Goal: Task Accomplishment & Management: Manage account settings

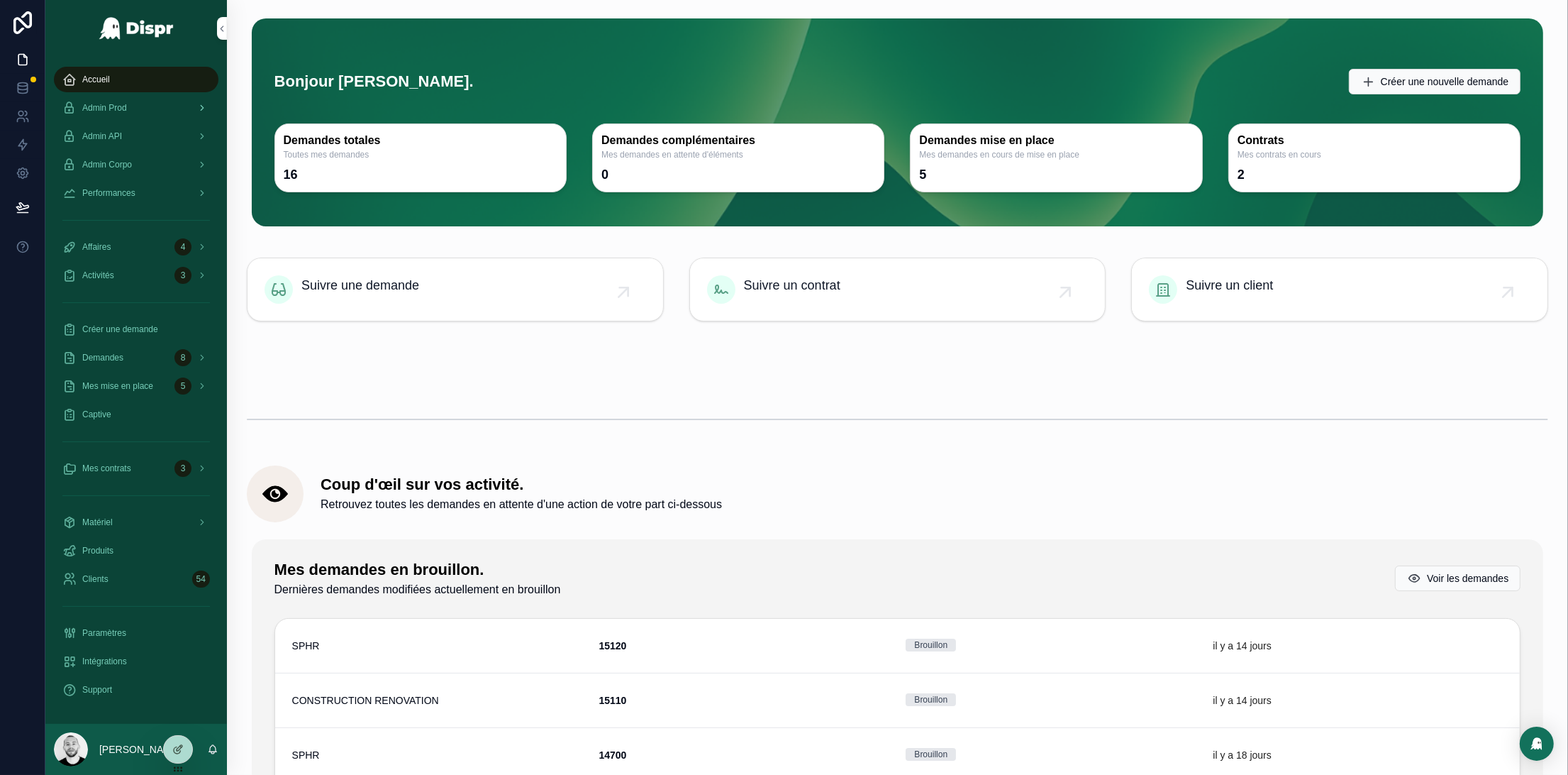
click at [124, 104] on span "Admin Prod" at bounding box center [104, 108] width 44 height 12
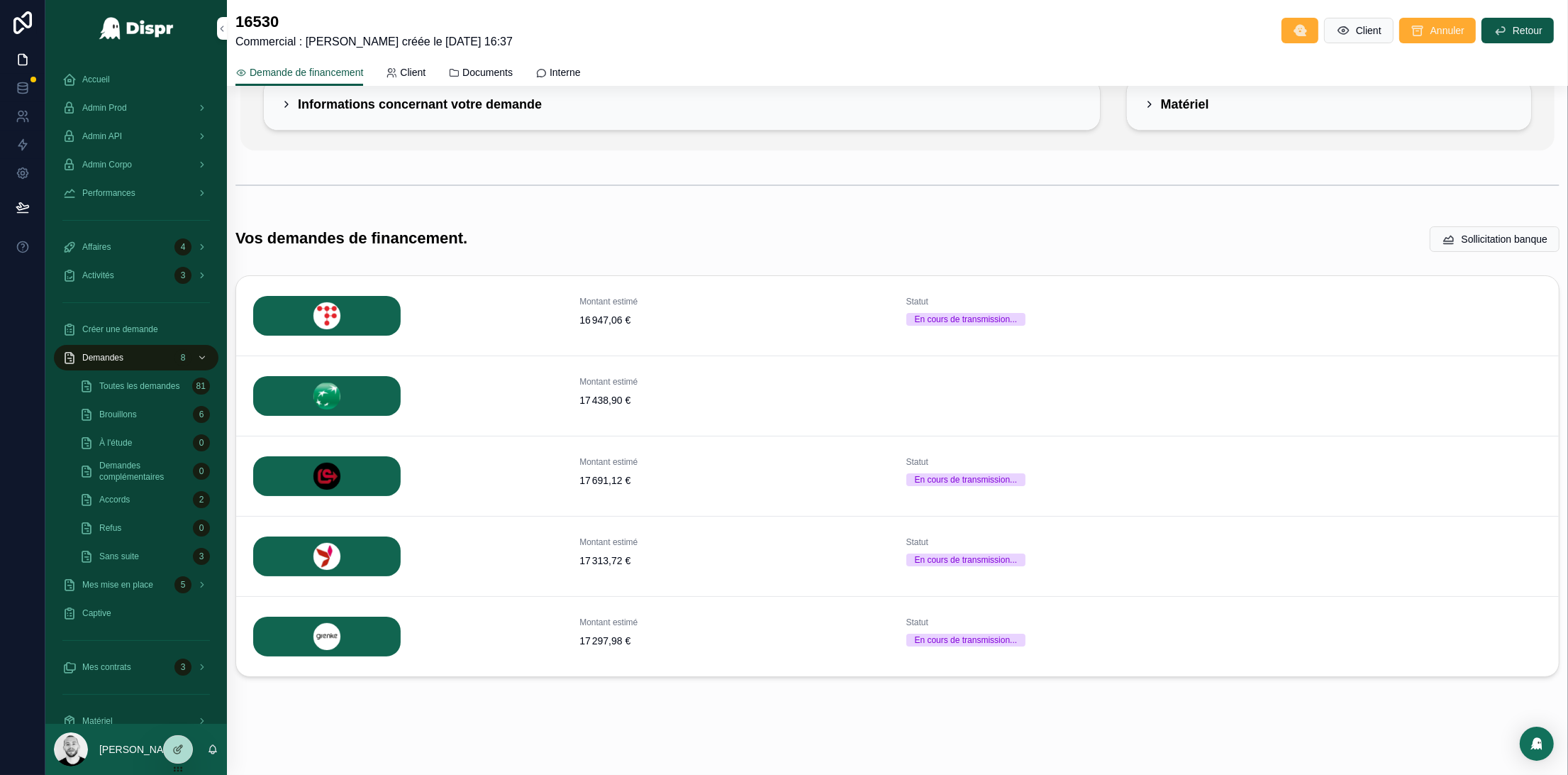
scroll to position [143, 0]
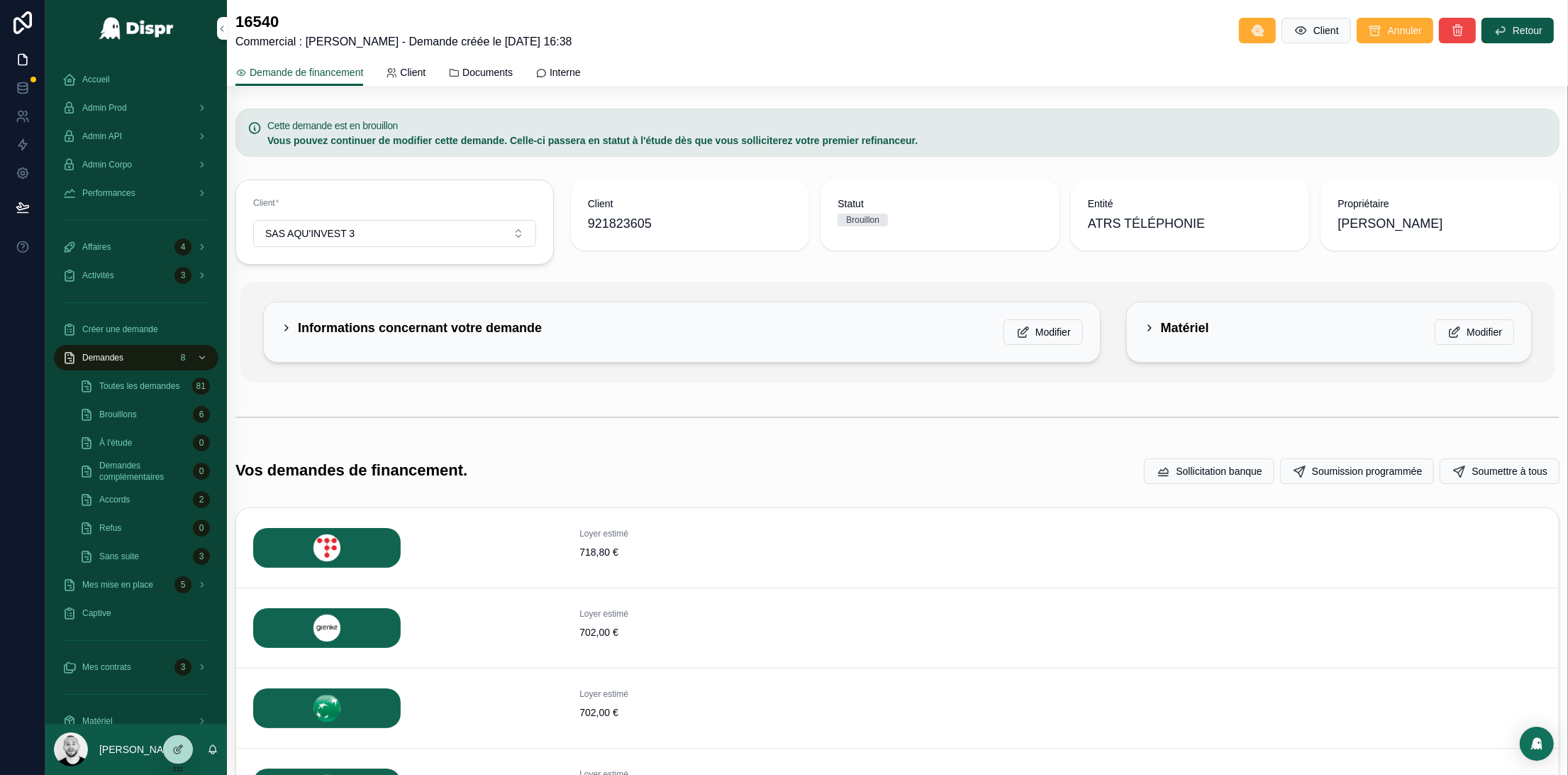
click at [1170, 332] on h2 "Matériel" at bounding box center [1185, 327] width 48 height 17
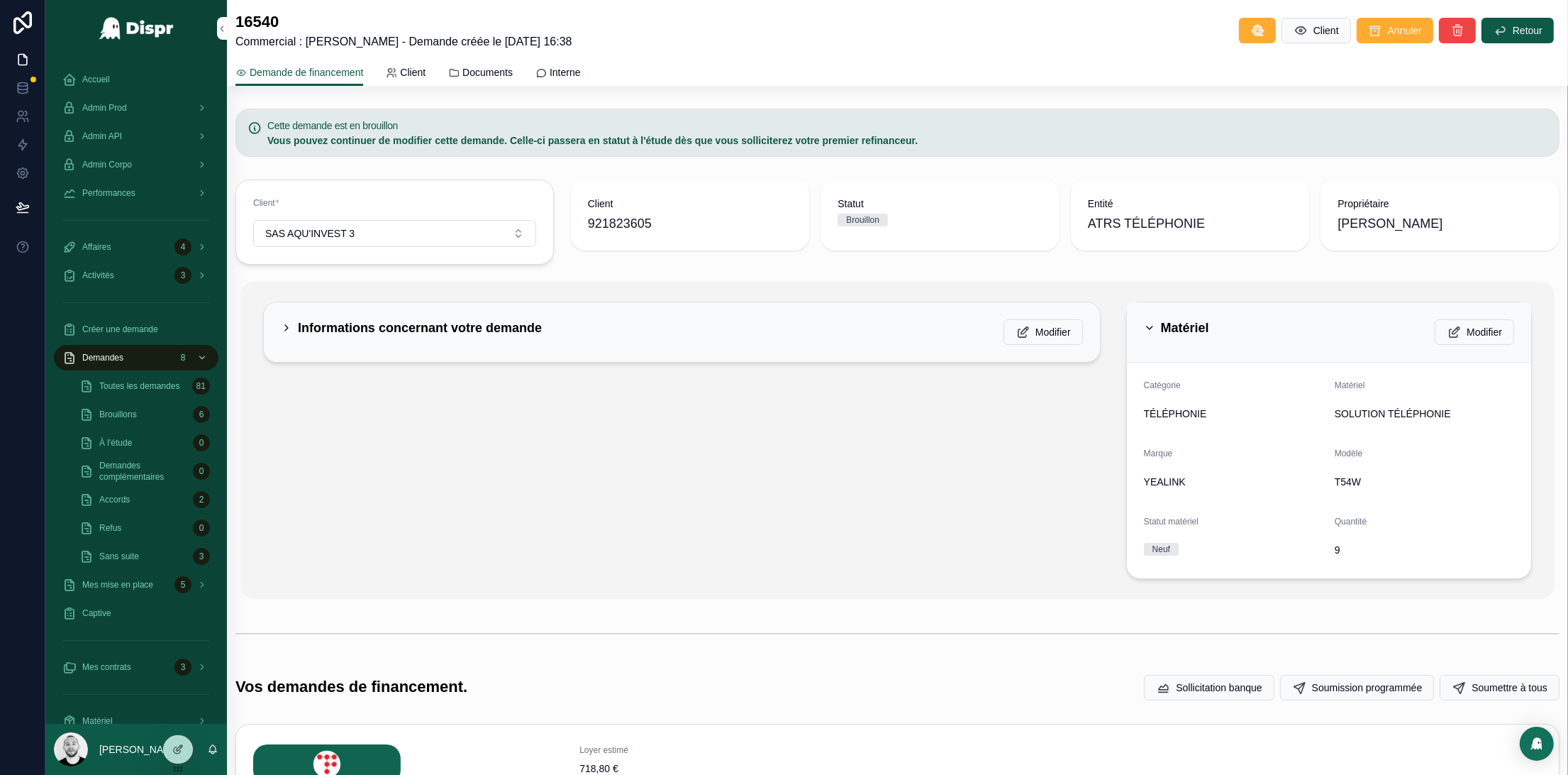
click at [1168, 332] on h2 "Matériel" at bounding box center [1185, 327] width 48 height 17
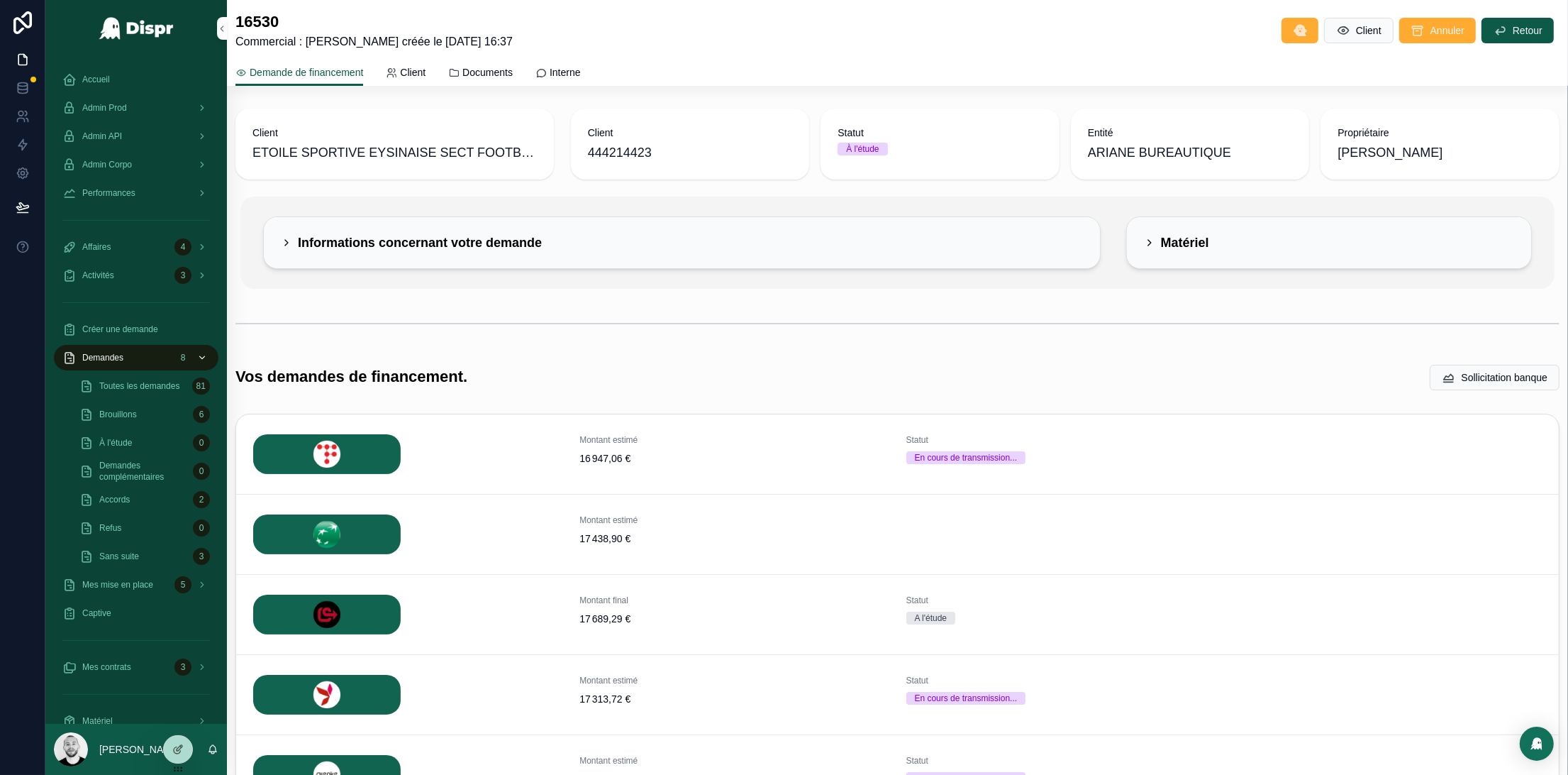
click at [136, 359] on div "Demandes 8" at bounding box center [136, 357] width 147 height 23
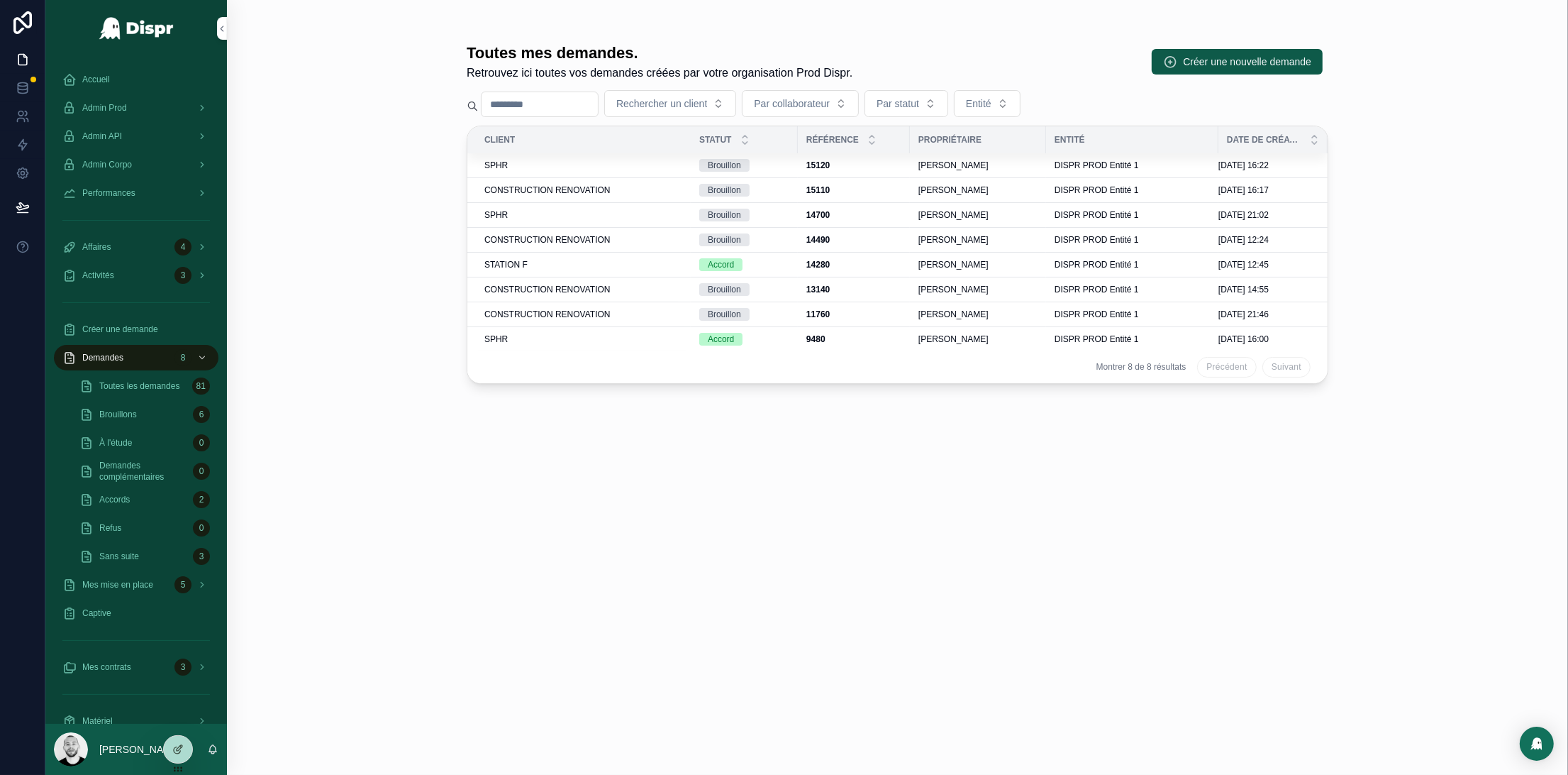
click at [554, 165] on div "SPHR" at bounding box center [584, 165] width 198 height 12
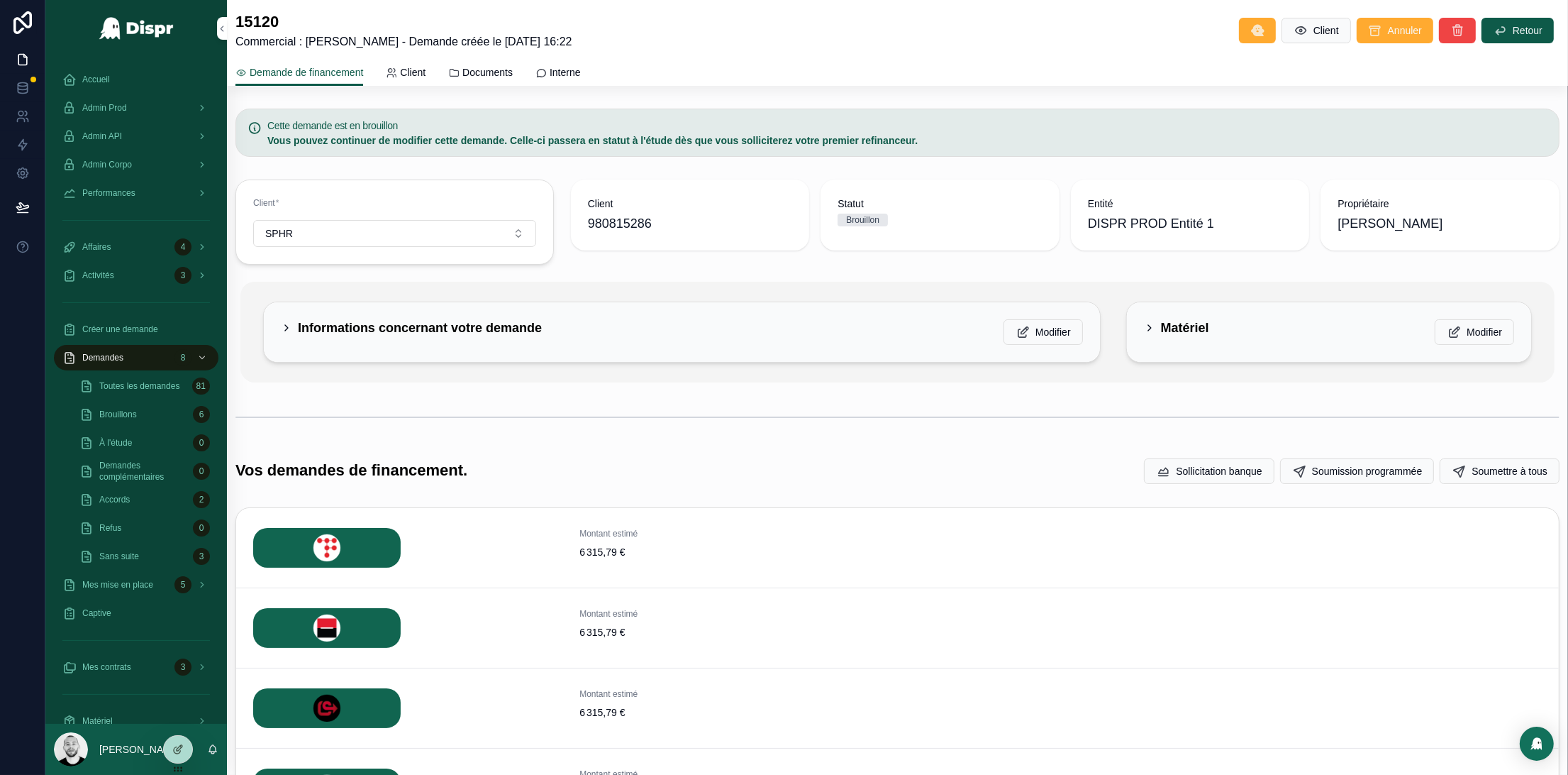
click at [444, 330] on h2 "Informations concernant votre demande" at bounding box center [420, 327] width 244 height 17
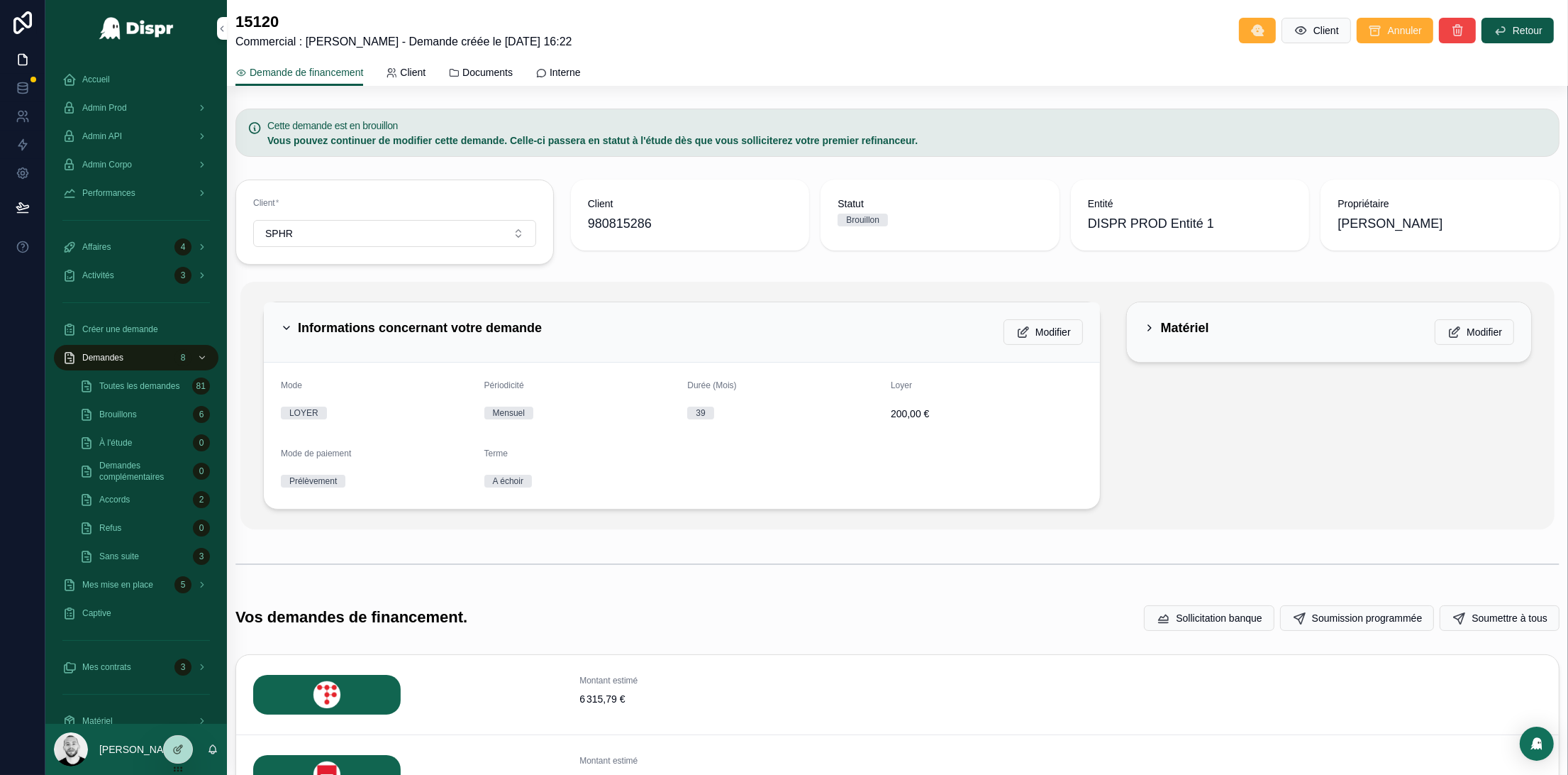
click at [444, 330] on h2 "Informations concernant votre demande" at bounding box center [420, 327] width 244 height 17
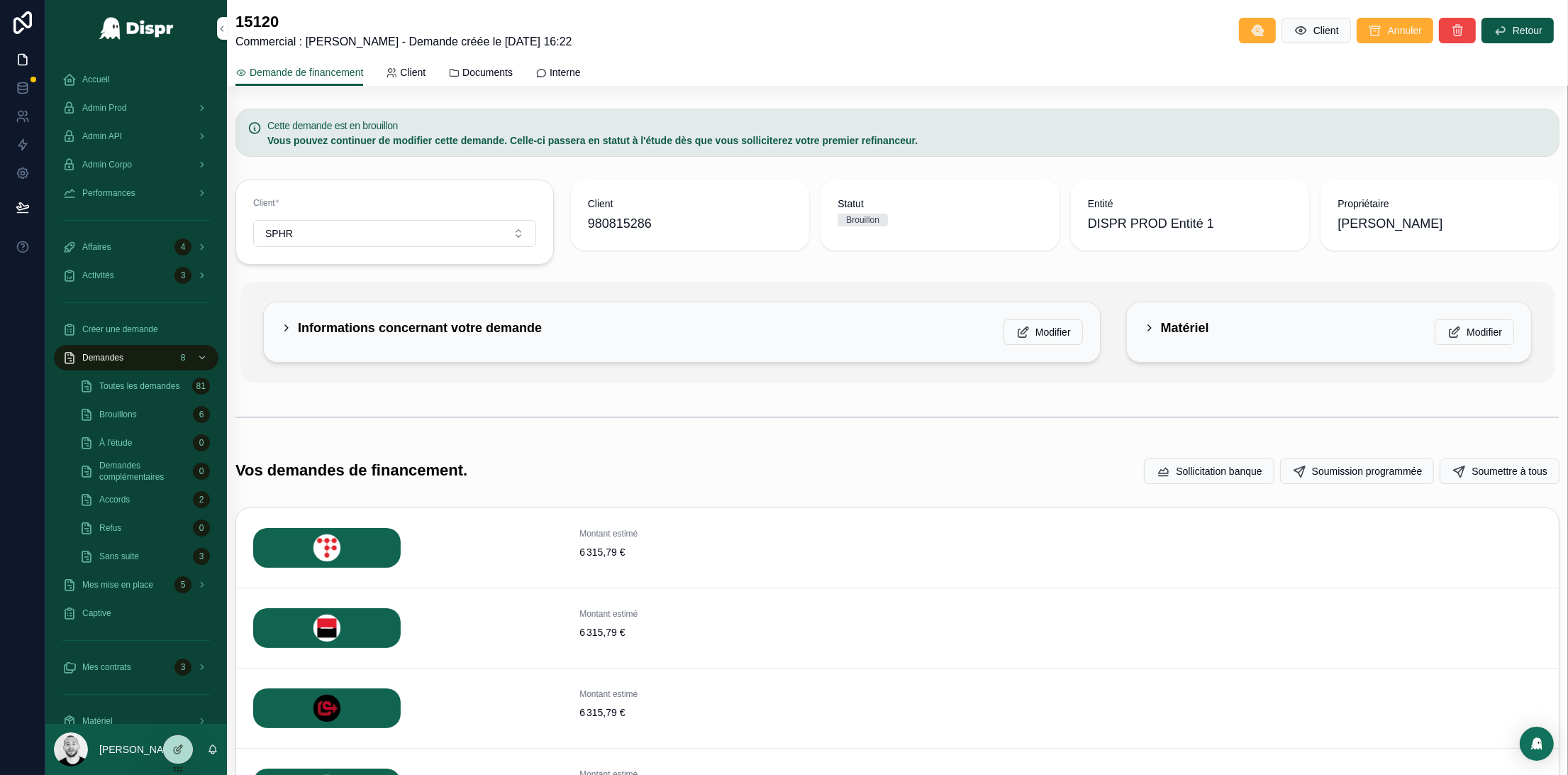
click at [485, 327] on h2 "Informations concernant votre demande" at bounding box center [420, 327] width 244 height 17
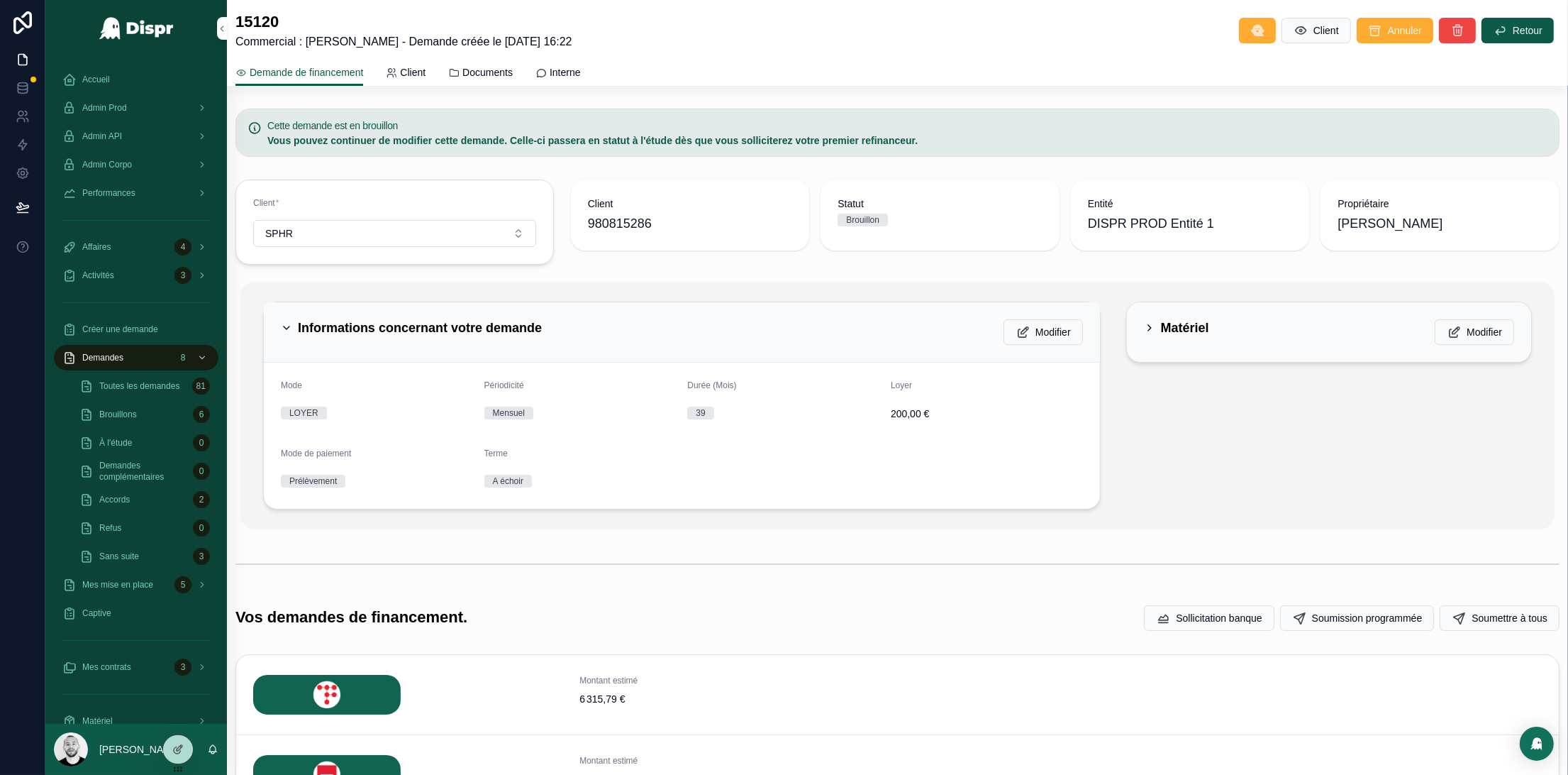
click at [110, 79] on span "Accueil" at bounding box center [96, 79] width 28 height 12
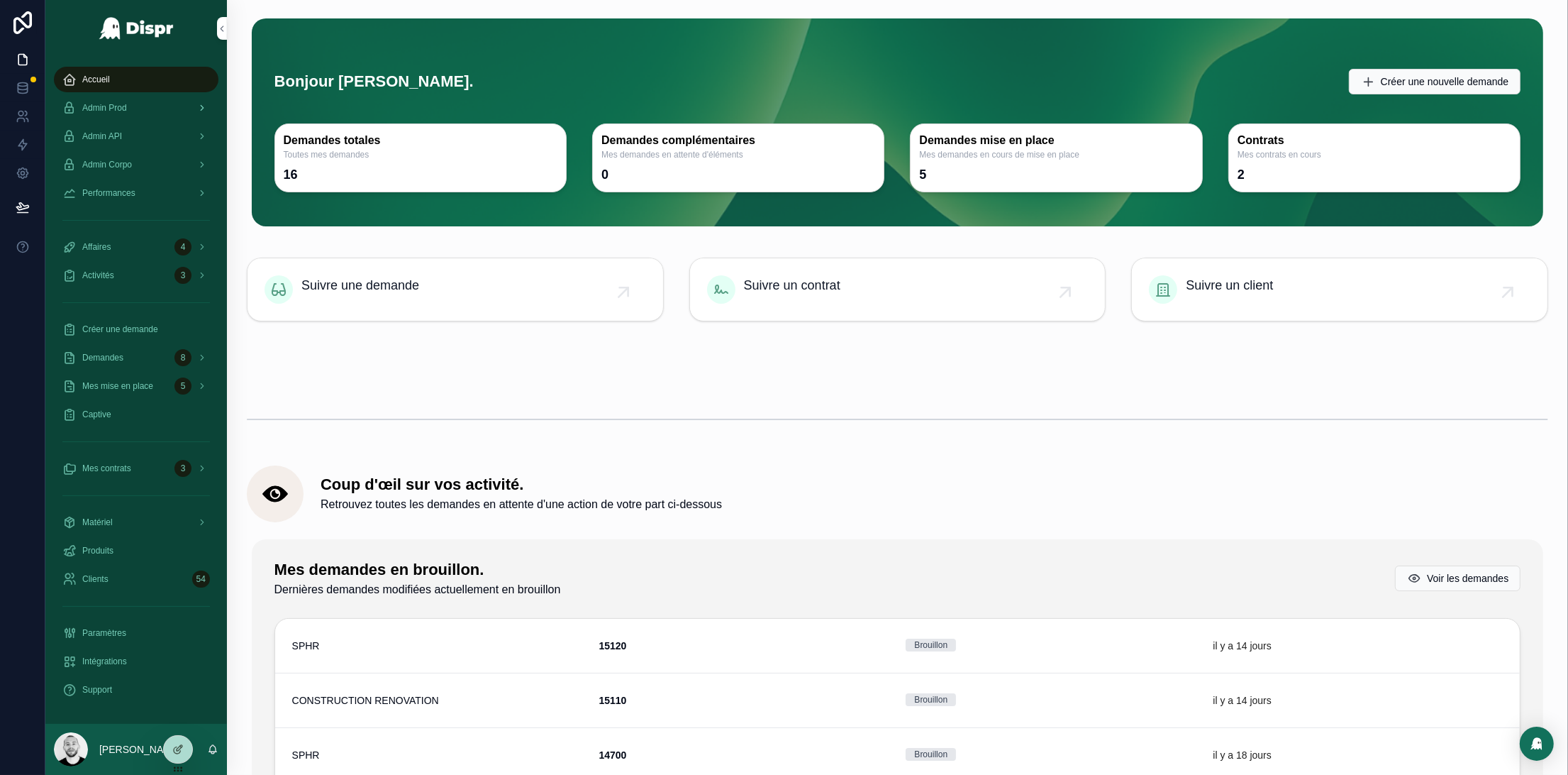
click at [122, 109] on span "Admin Prod" at bounding box center [104, 108] width 44 height 12
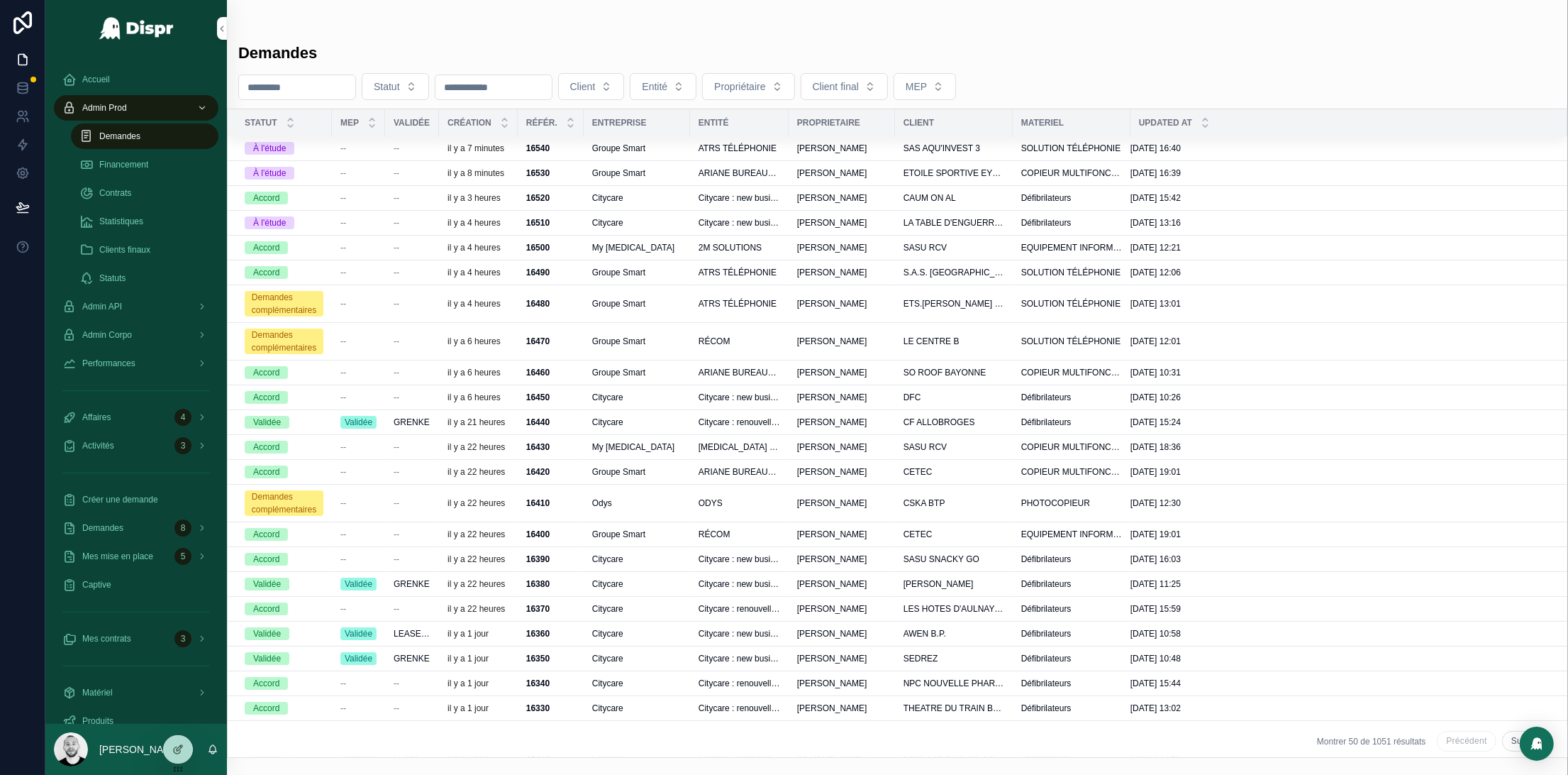
click at [466, 169] on p "il y a 8 minutes" at bounding box center [476, 174] width 57 height 12
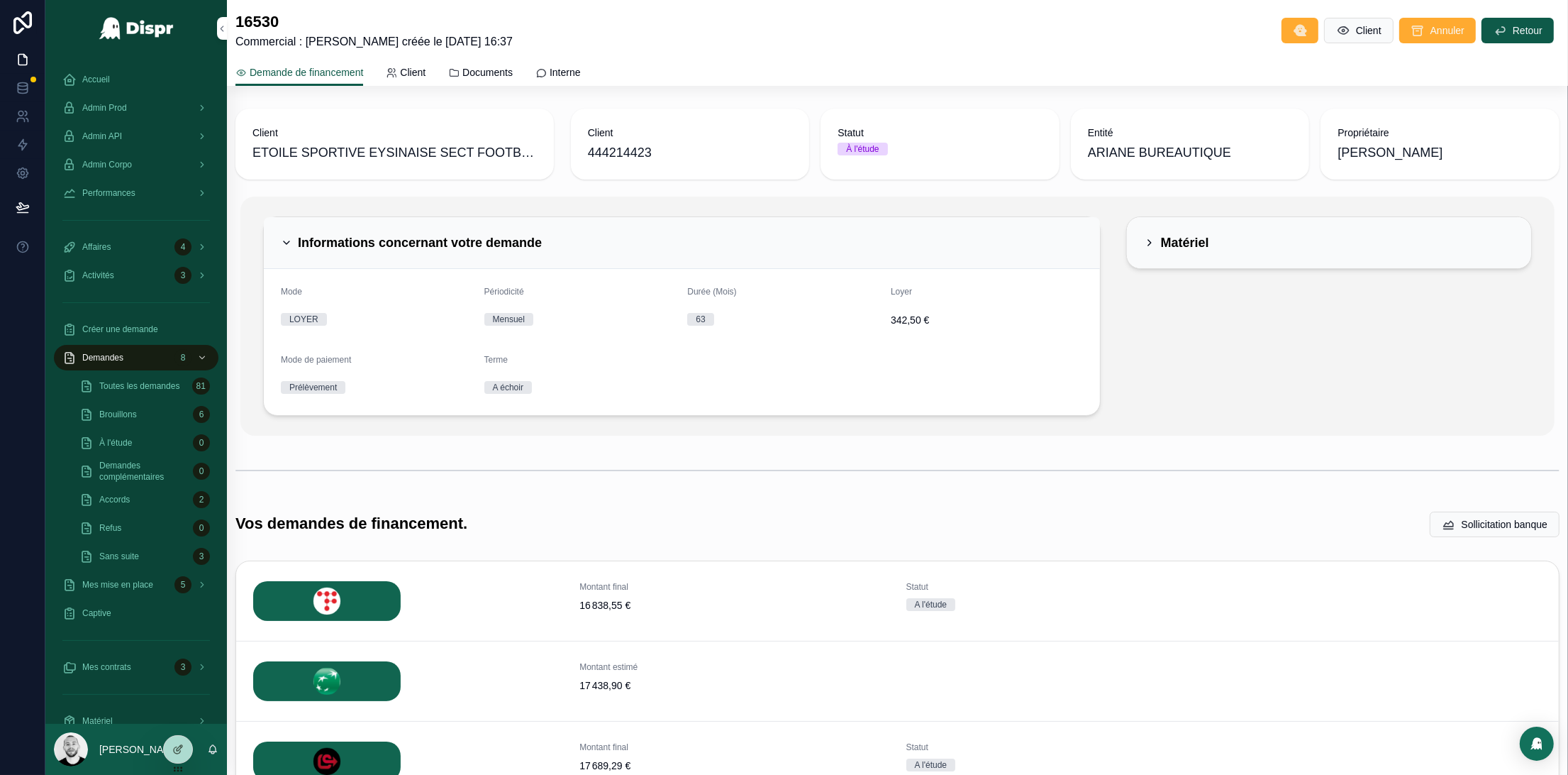
scroll to position [289, 0]
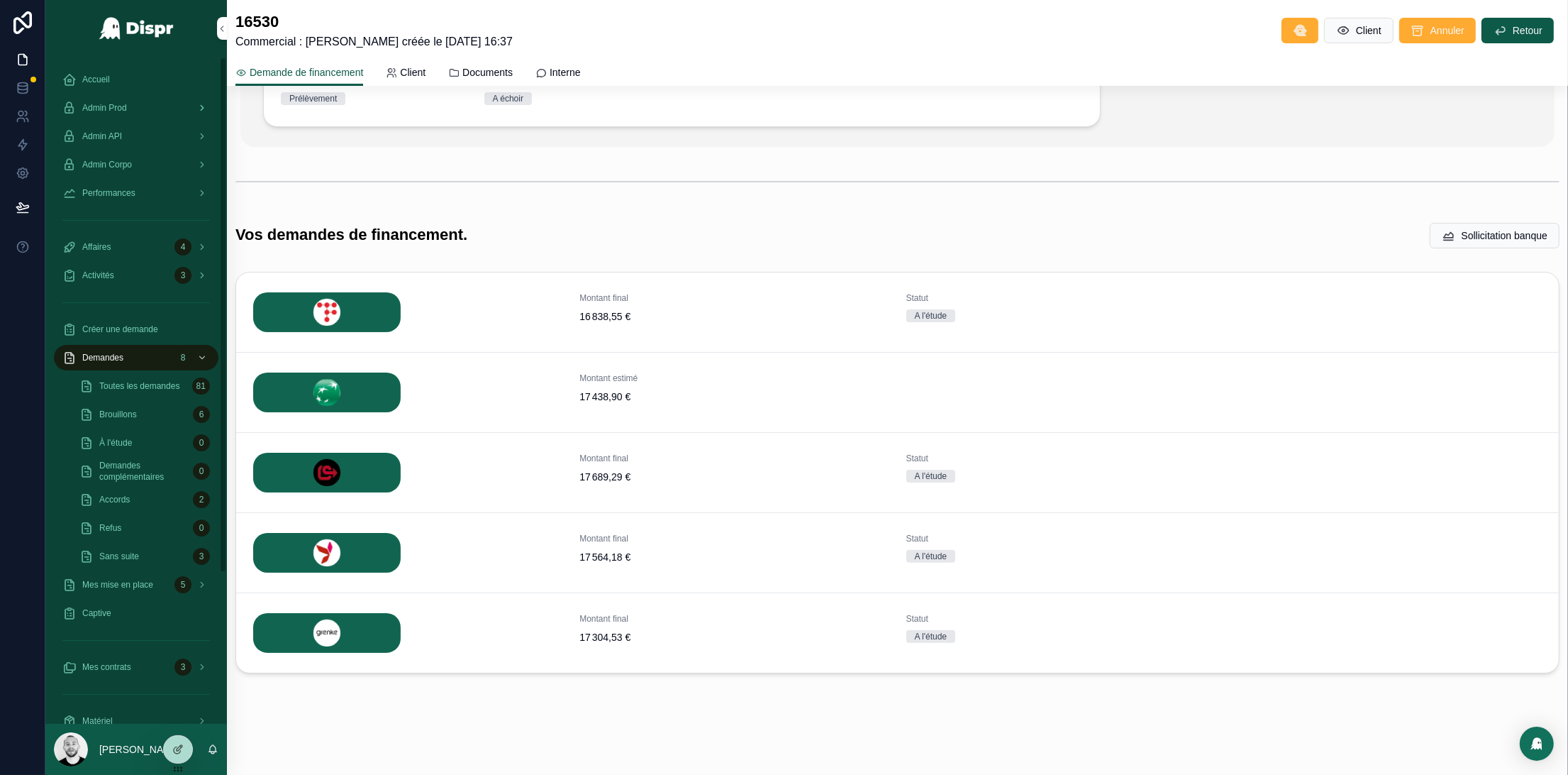
click at [115, 101] on div "Admin Prod" at bounding box center [136, 107] width 147 height 23
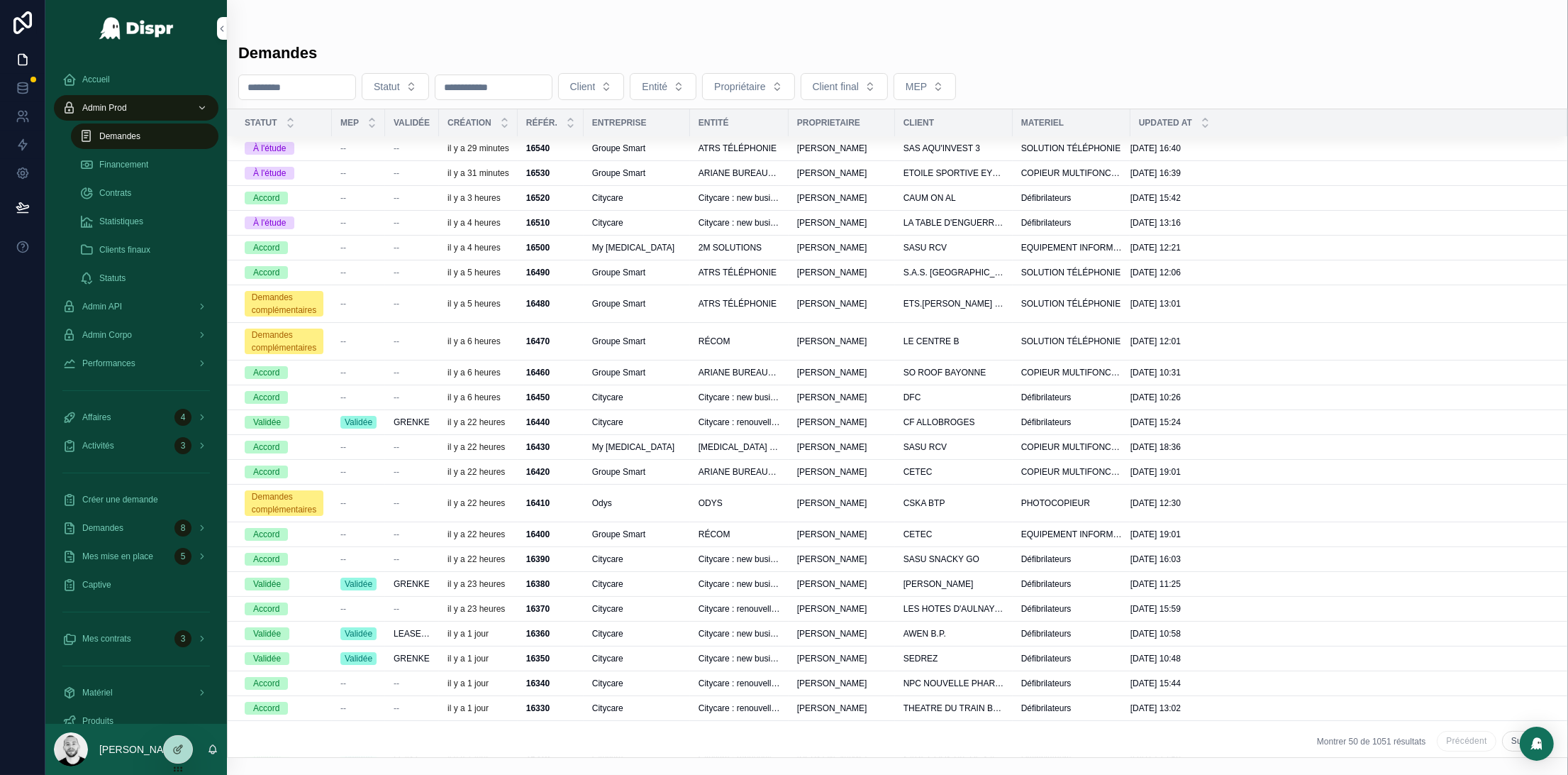
drag, startPoint x: 337, startPoint y: 94, endPoint x: 277, endPoint y: 74, distance: 63.2
click at [286, 85] on input "scrollable content" at bounding box center [297, 87] width 117 height 20
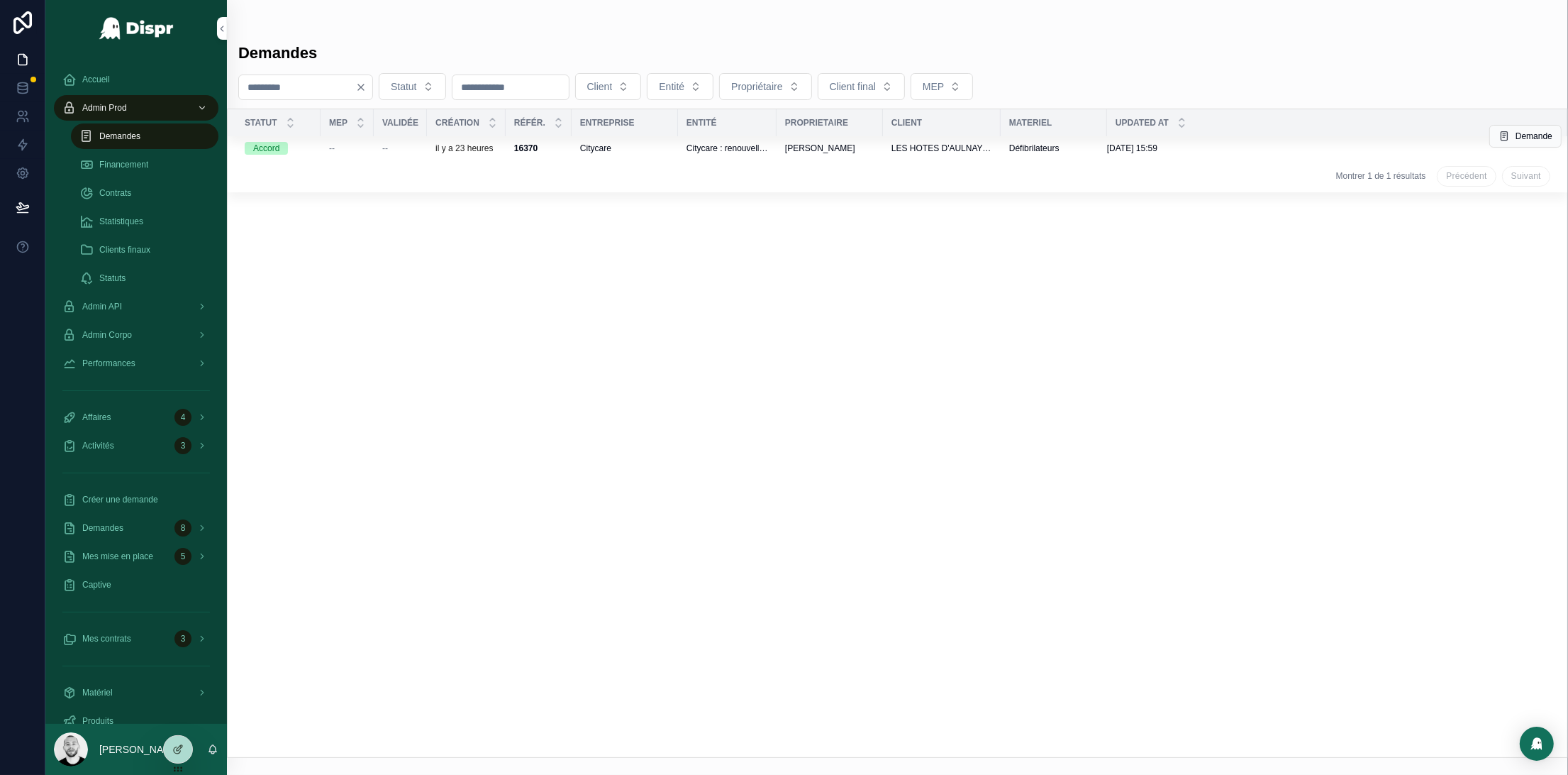
type input "****"
click at [351, 148] on div "--" at bounding box center [348, 149] width 36 height 12
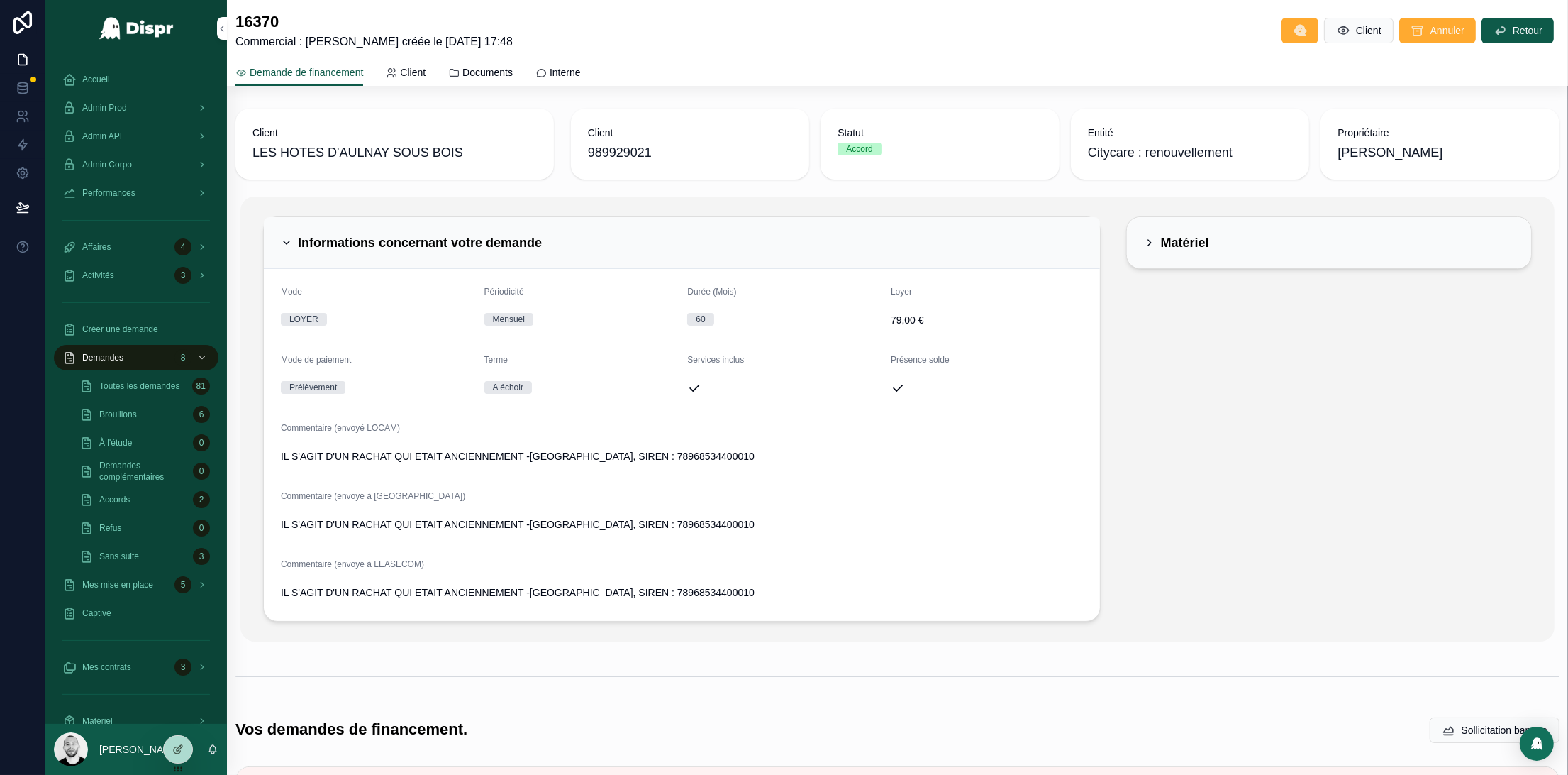
click at [736, 251] on div "Informations concernant votre demande" at bounding box center [681, 242] width 802 height 17
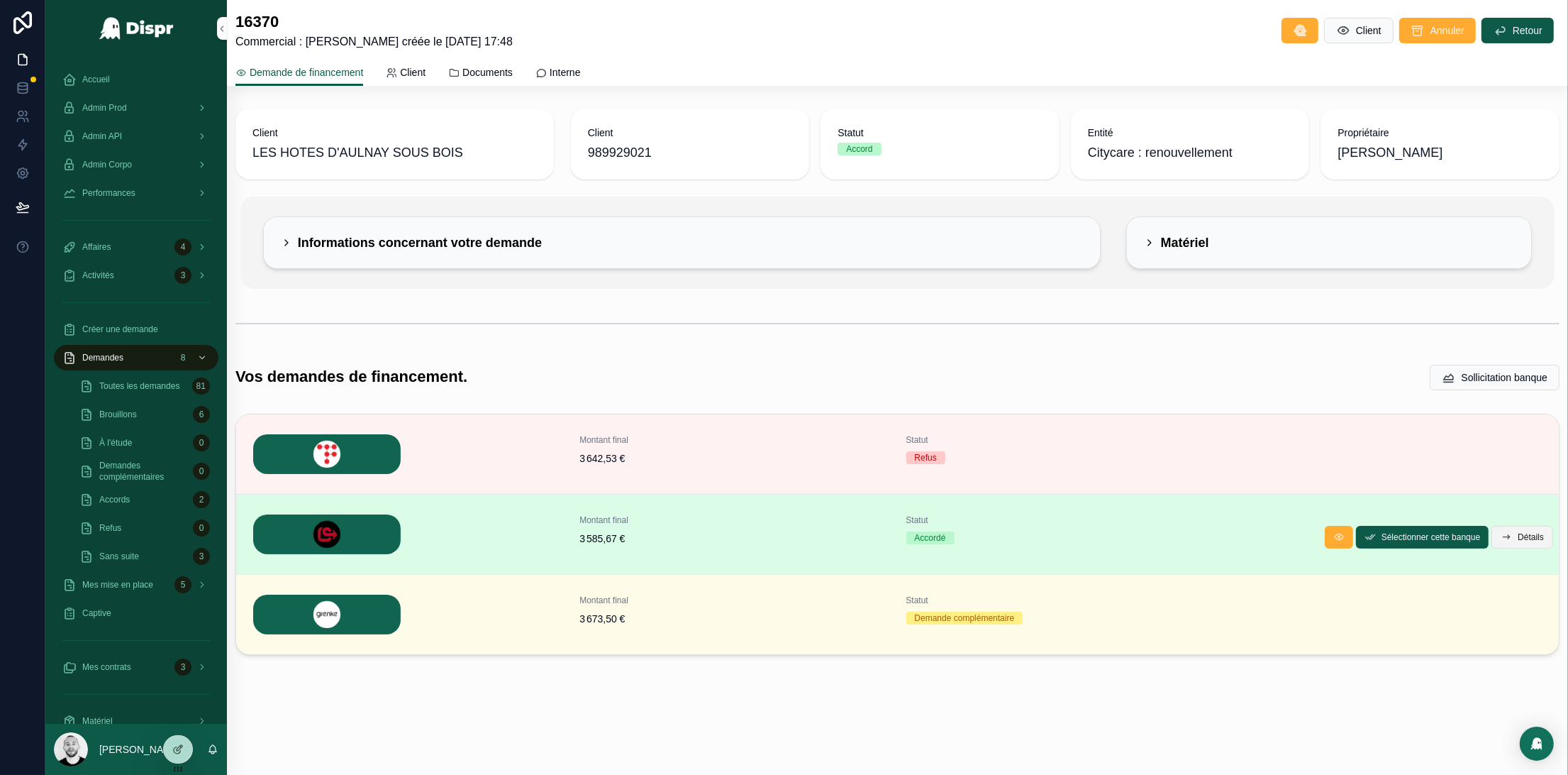
click at [1515, 542] on button "Détails" at bounding box center [1522, 537] width 62 height 23
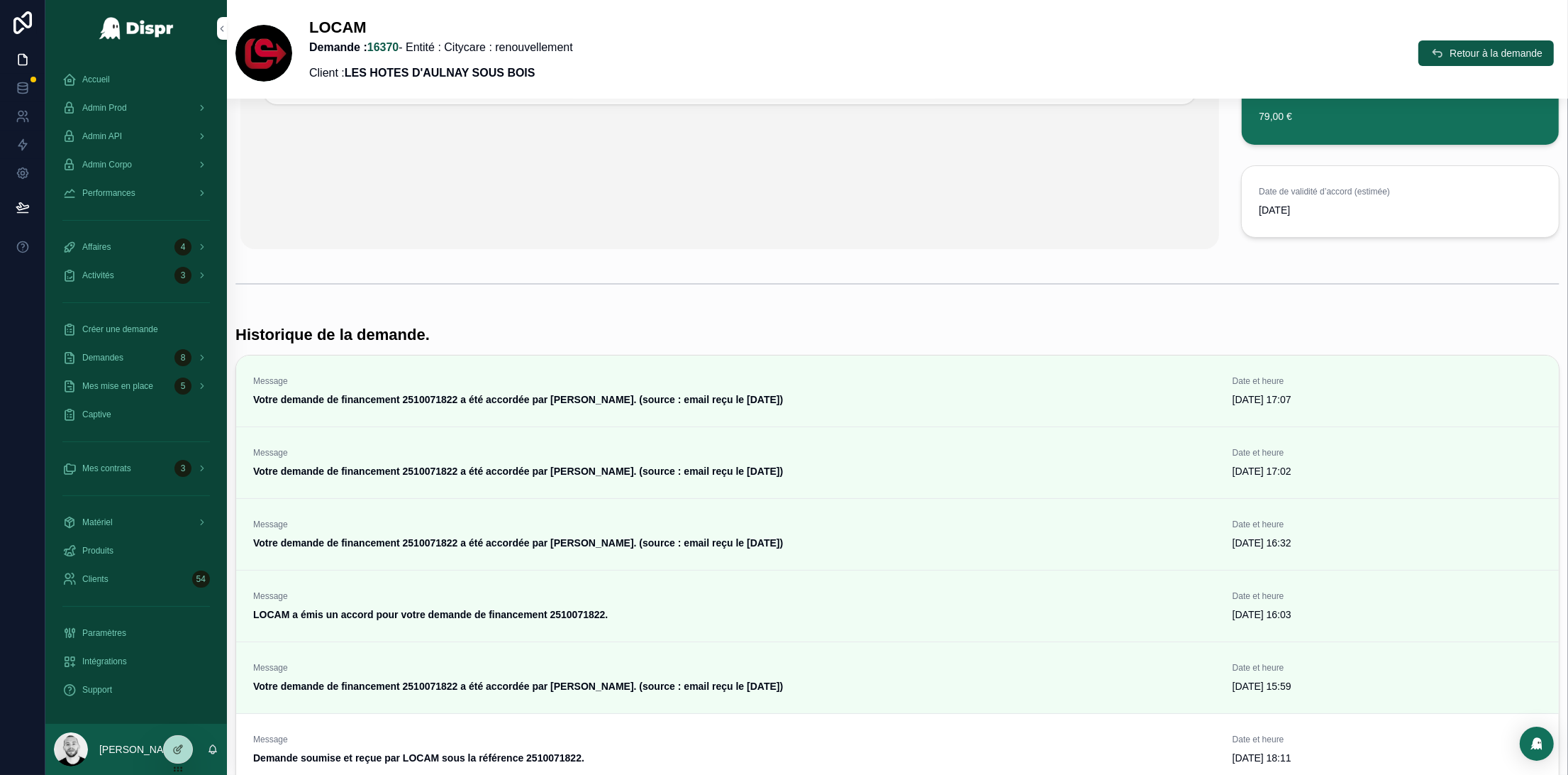
scroll to position [413, 0]
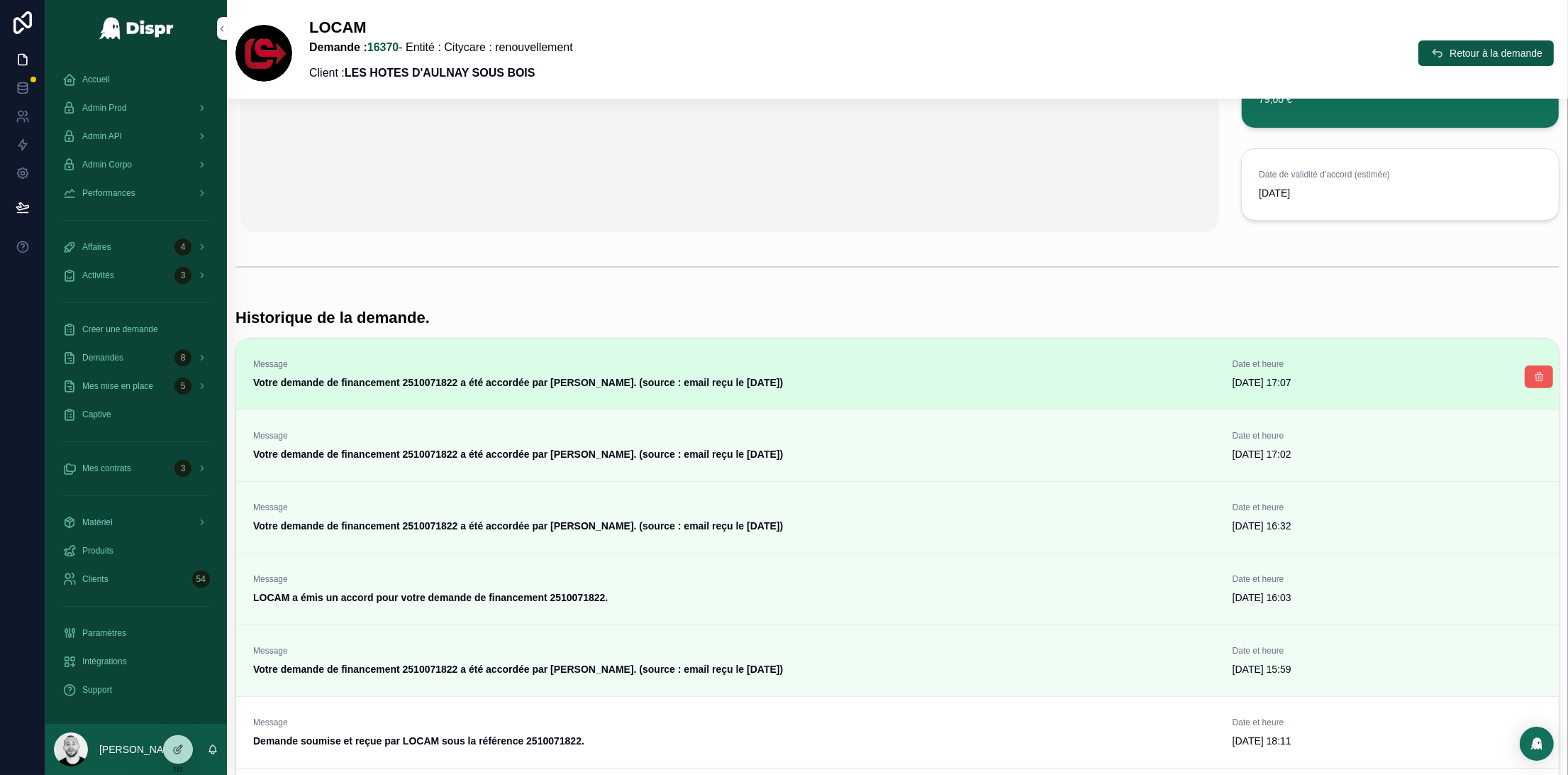
click at [1524, 381] on button "scrollable content" at bounding box center [1538, 376] width 28 height 23
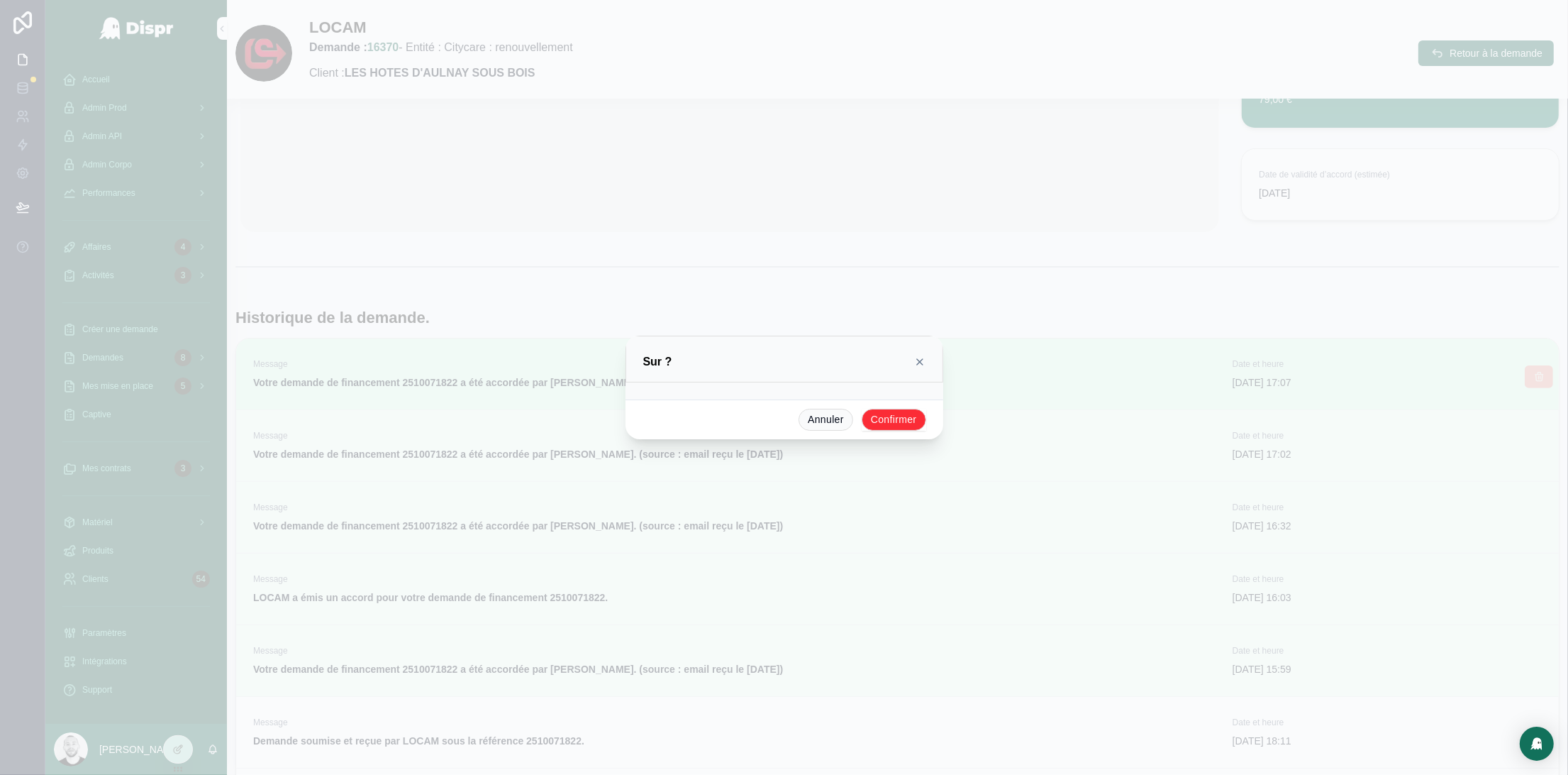
click at [871, 423] on button "Confirmer" at bounding box center [893, 420] width 65 height 23
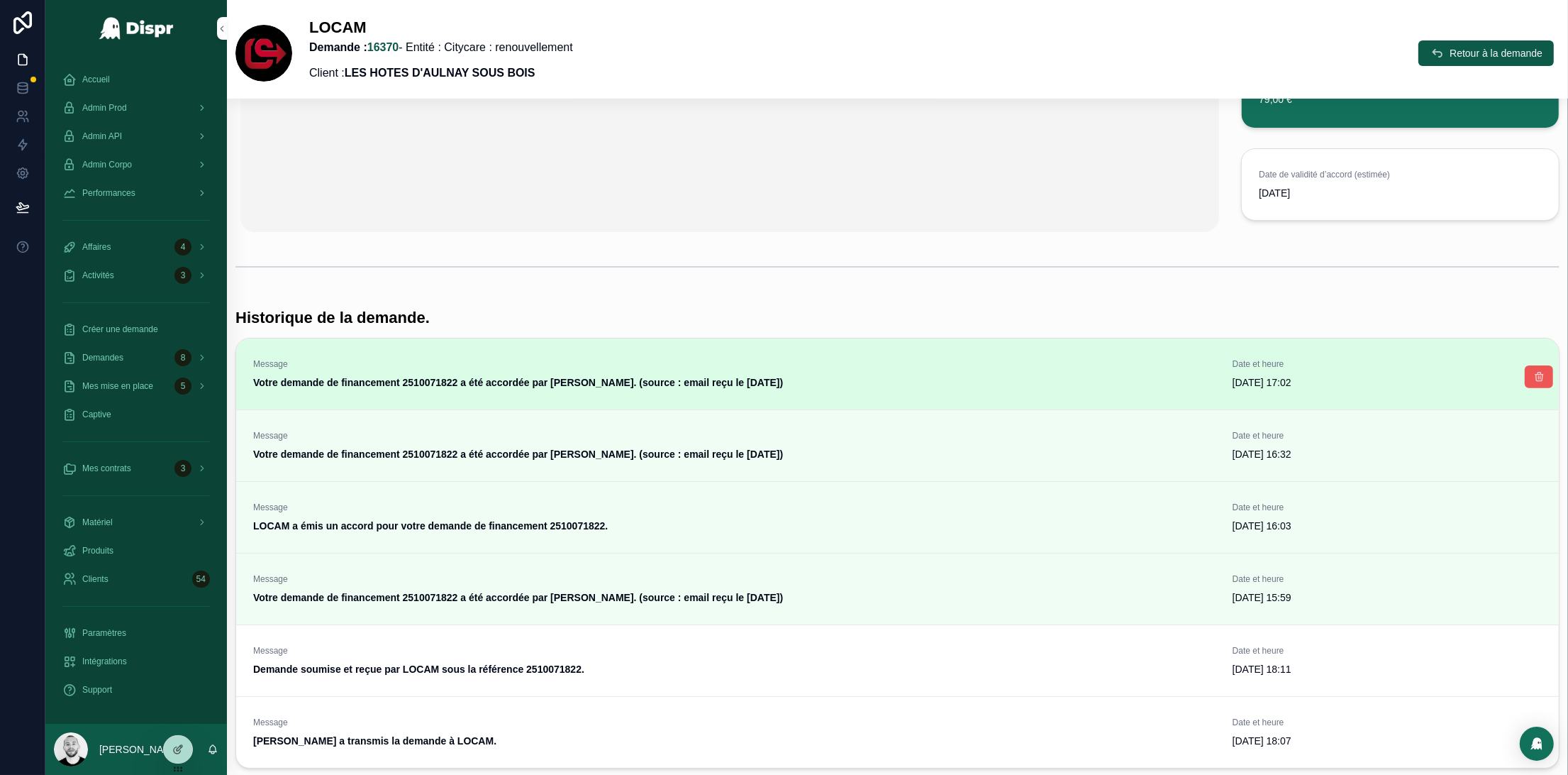
click at [1533, 378] on icon "scrollable content" at bounding box center [1539, 377] width 12 height 12
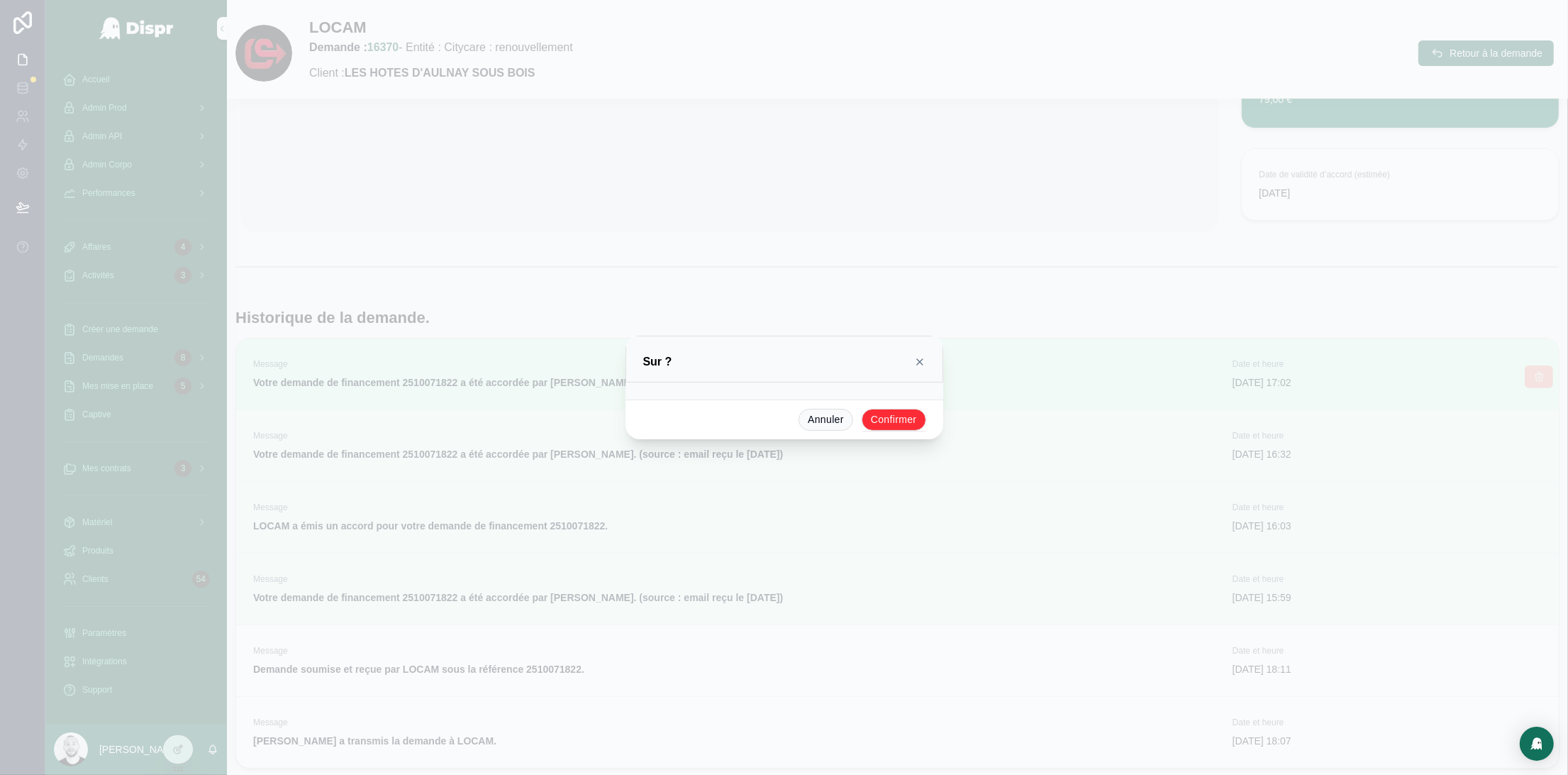
click at [895, 418] on button "Confirmer" at bounding box center [893, 420] width 65 height 23
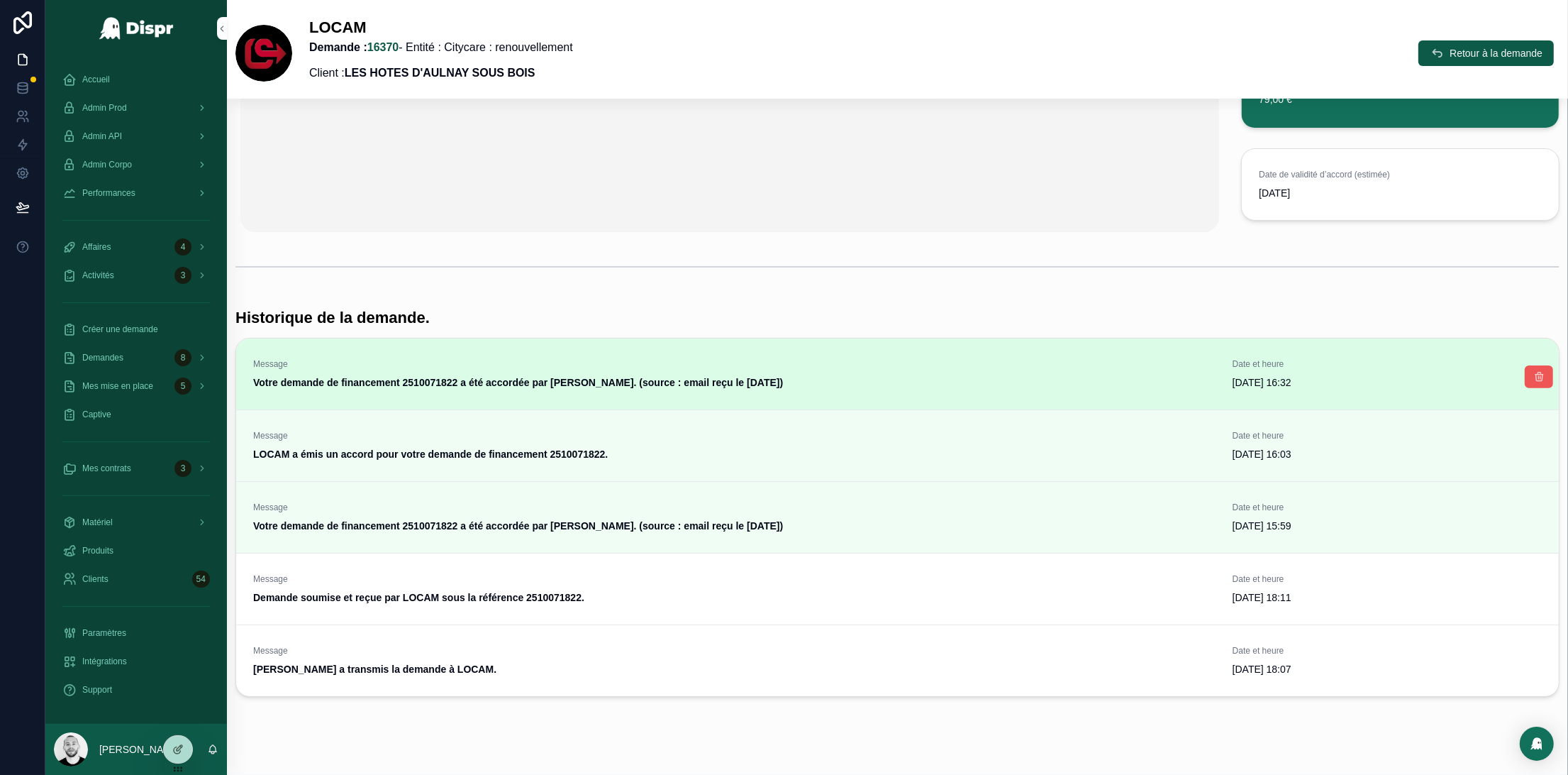
click at [1531, 374] on button "scrollable content" at bounding box center [1538, 376] width 28 height 23
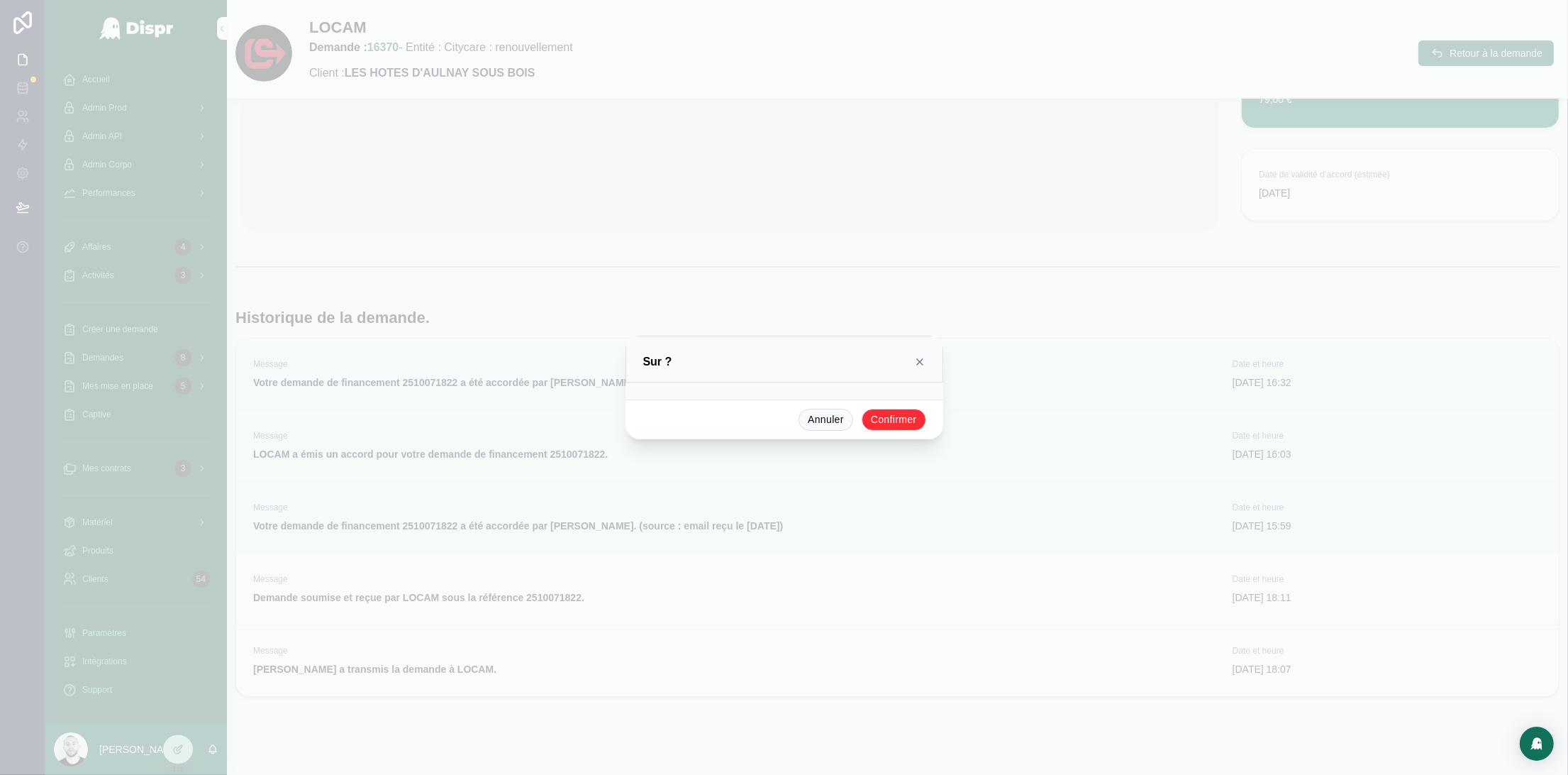
click at [879, 418] on button "Confirmer" at bounding box center [893, 420] width 65 height 23
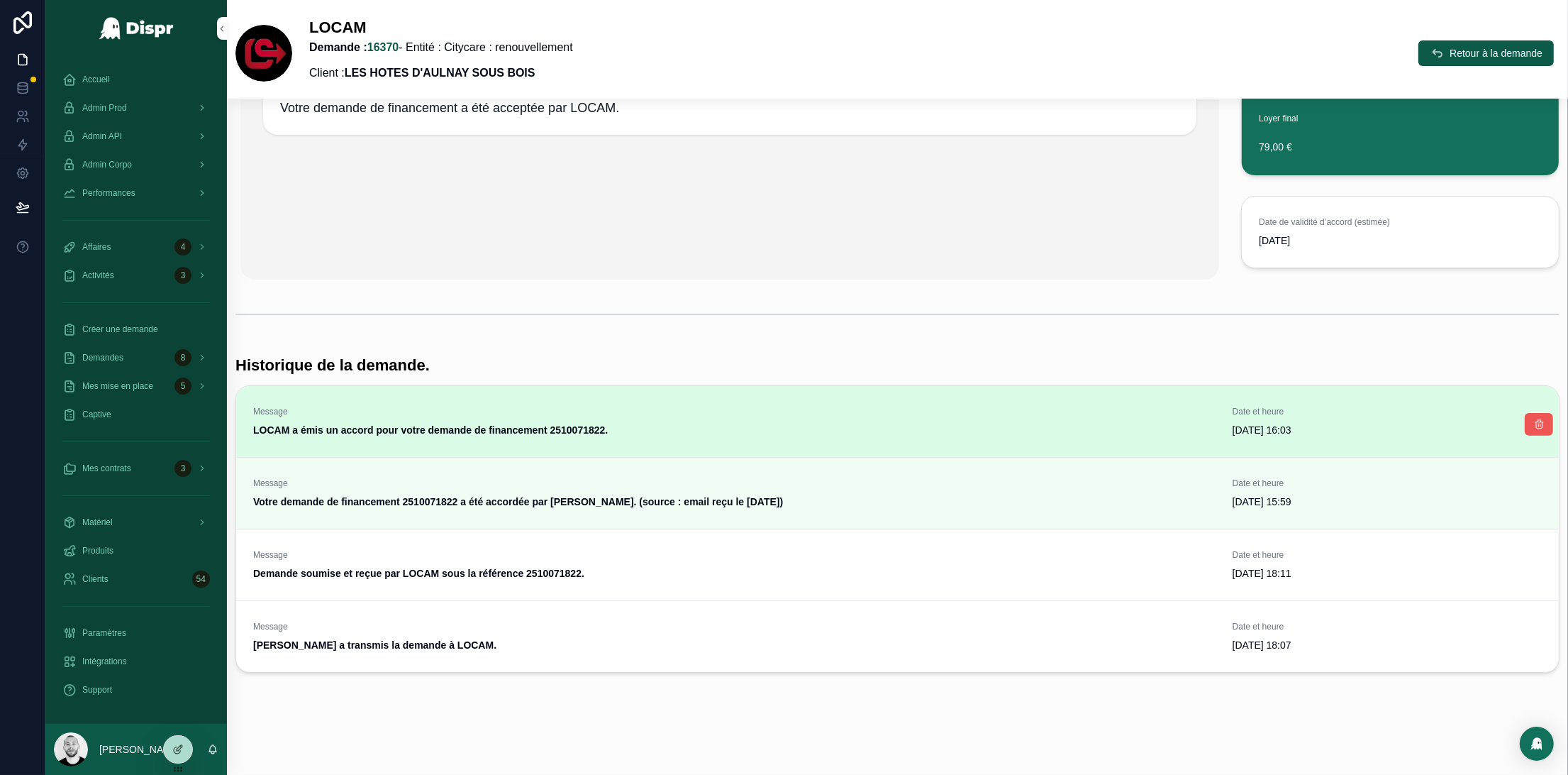
click at [1526, 416] on button "scrollable content" at bounding box center [1538, 424] width 28 height 23
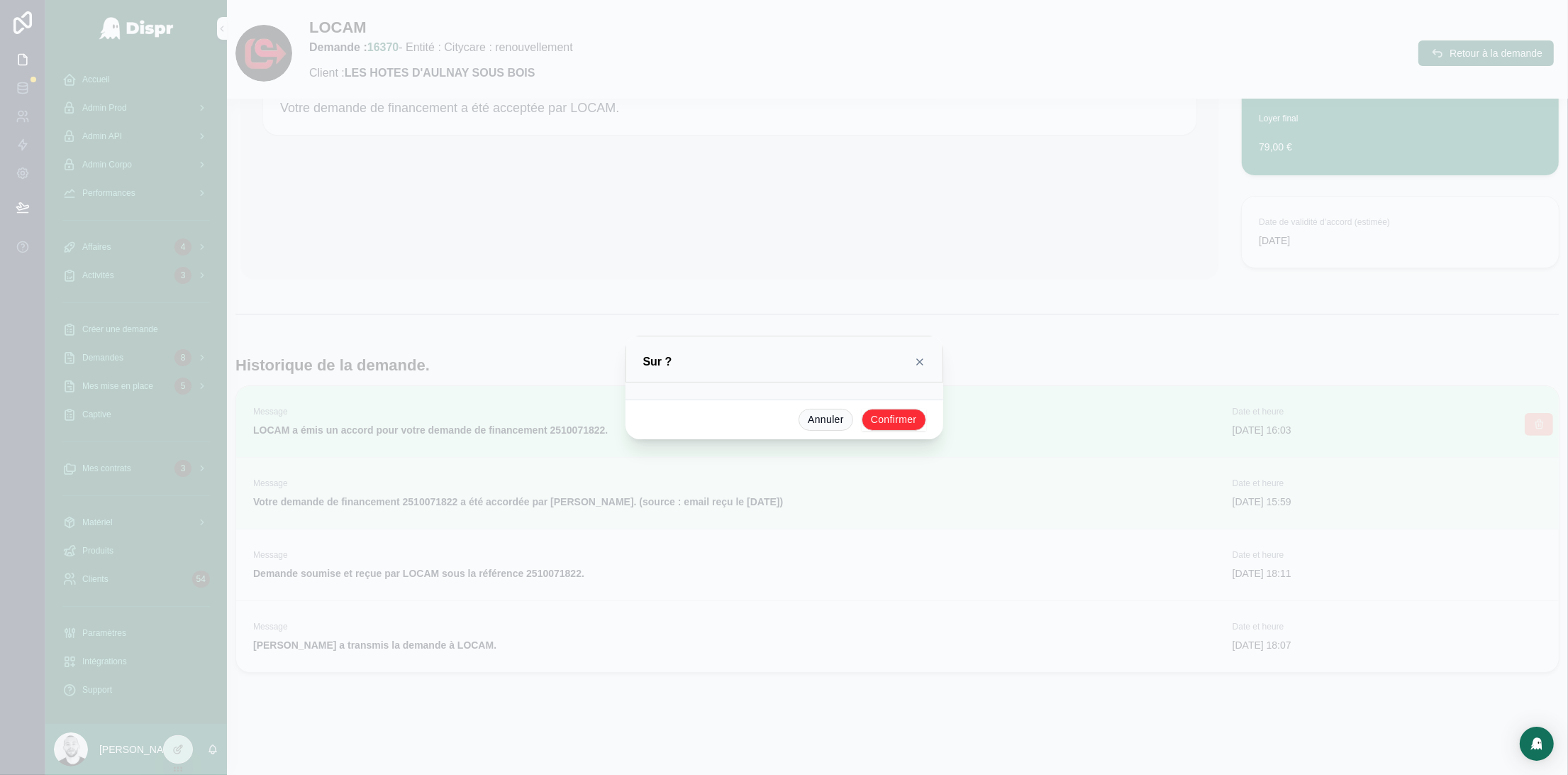
click at [880, 423] on button "Confirmer" at bounding box center [893, 420] width 65 height 23
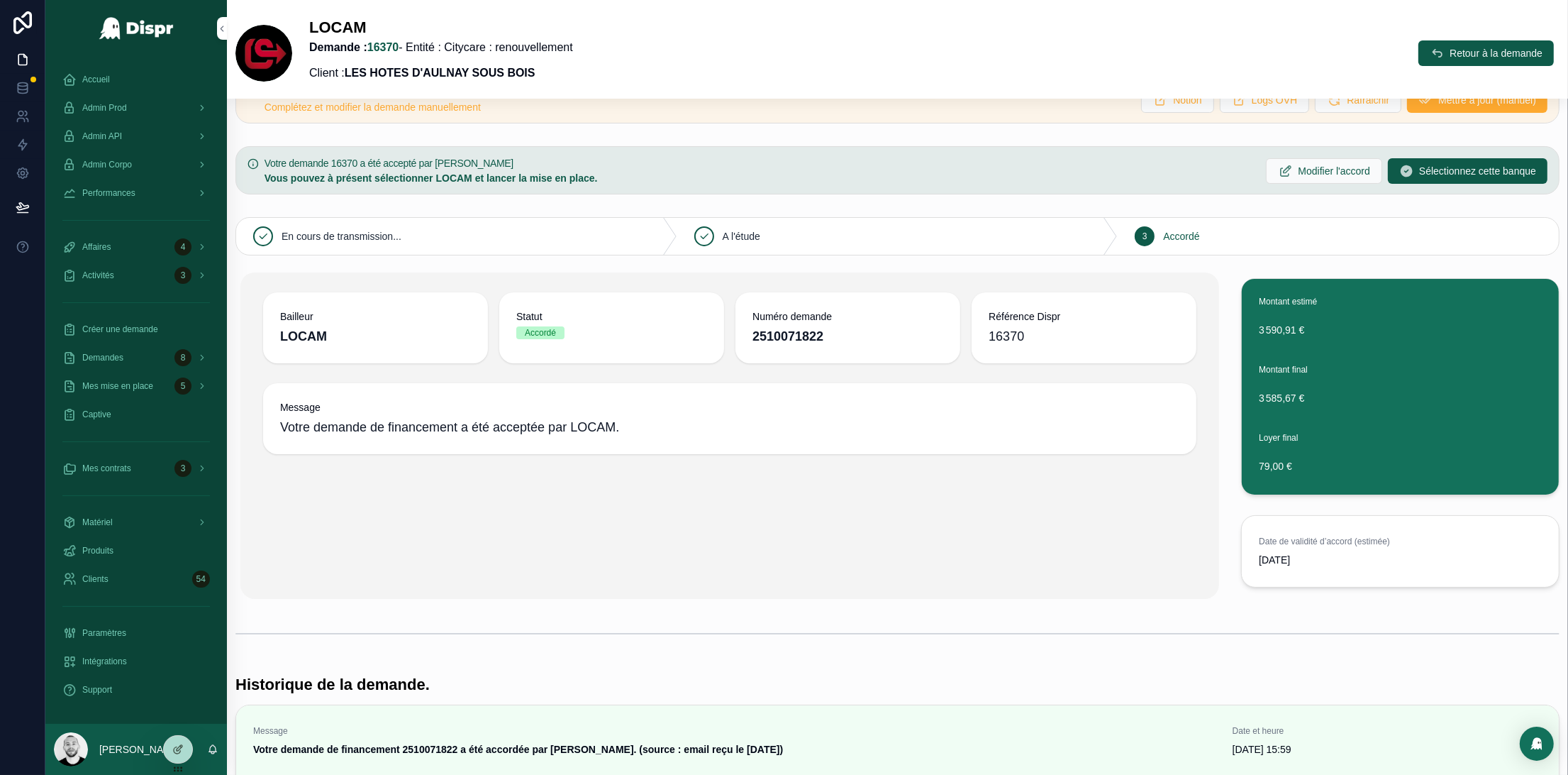
scroll to position [0, 0]
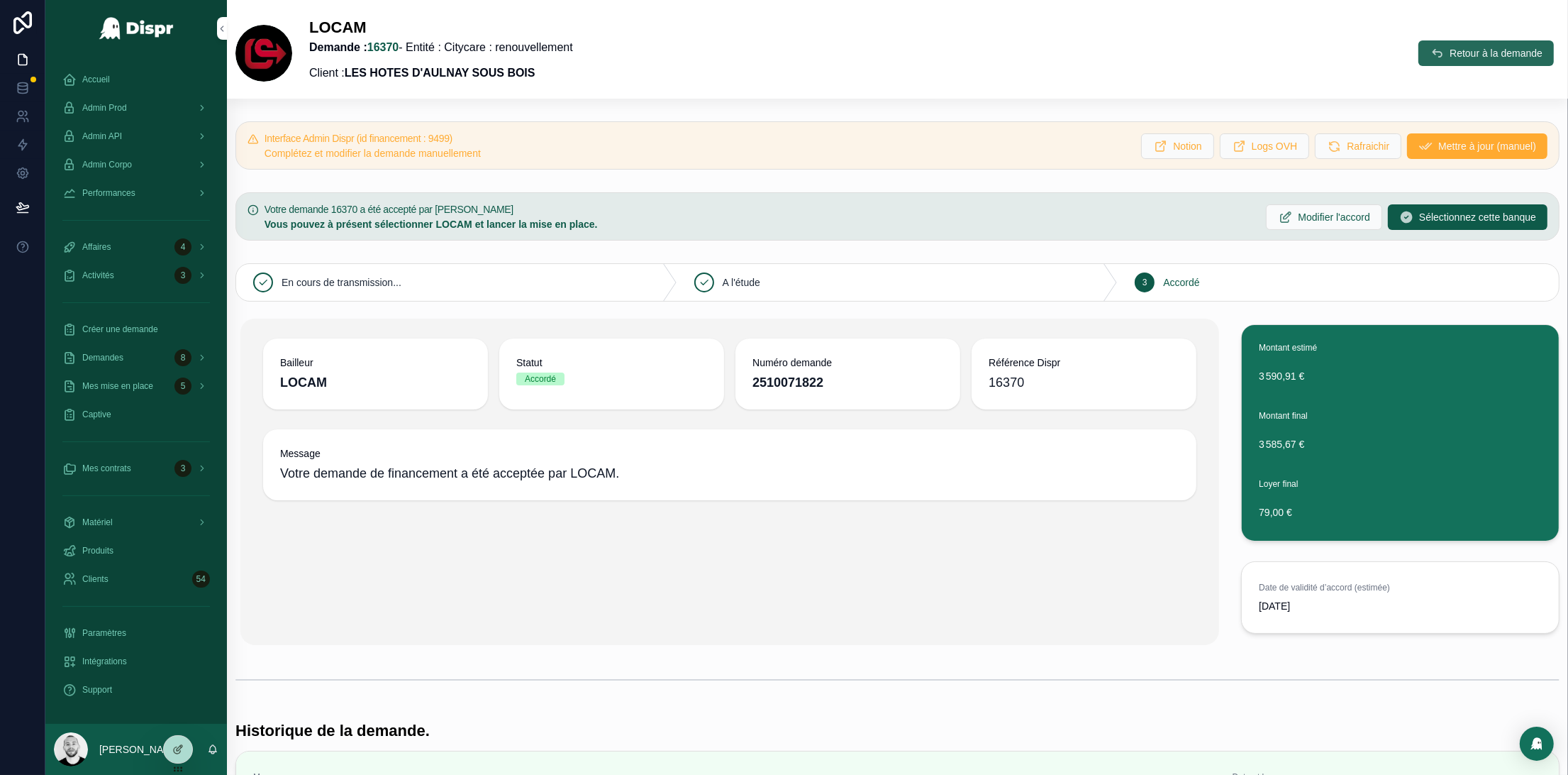
click at [1467, 51] on span "Retour à la demande" at bounding box center [1495, 52] width 93 height 14
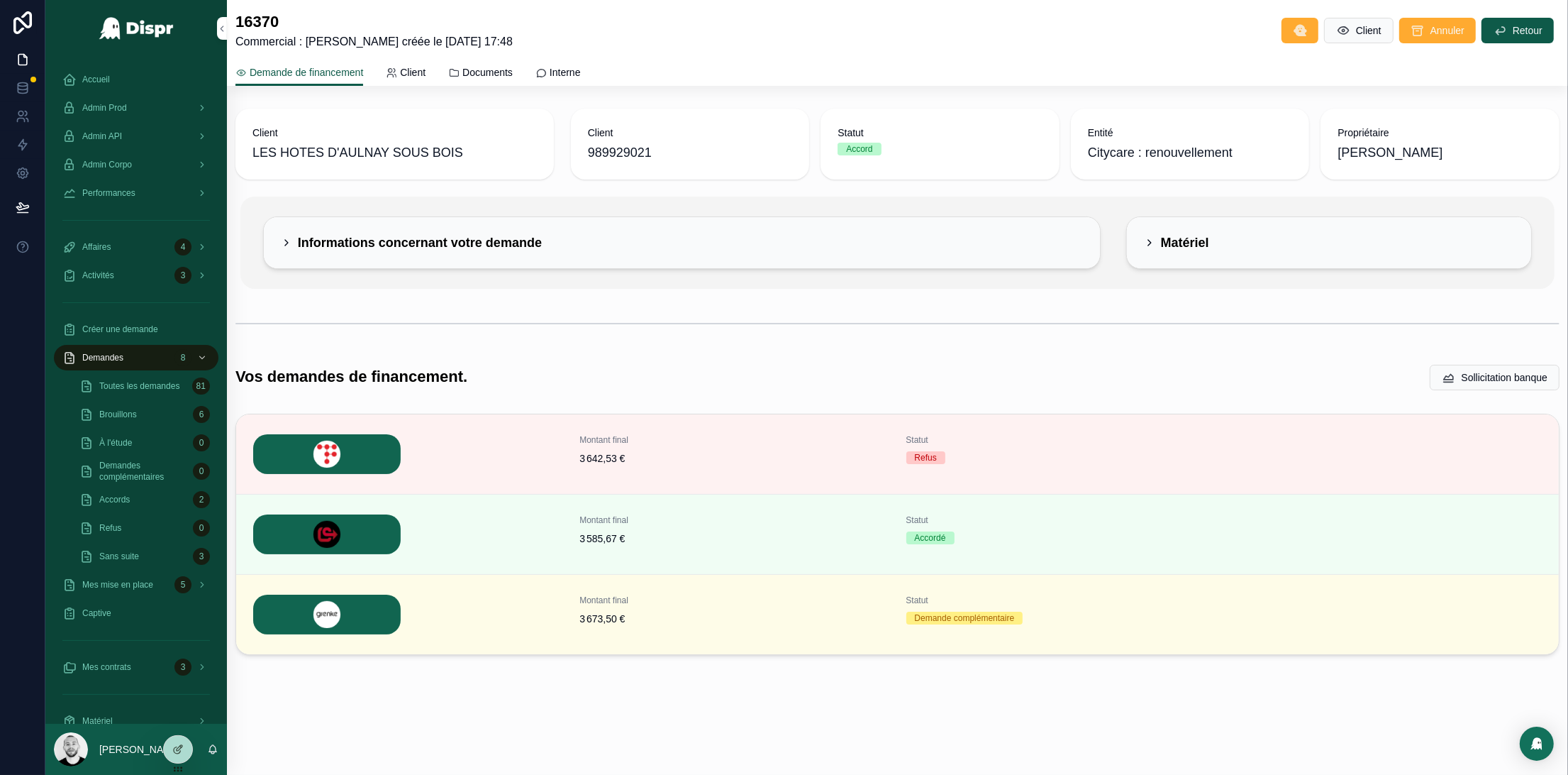
click at [503, 72] on span "Documents" at bounding box center [487, 72] width 50 height 14
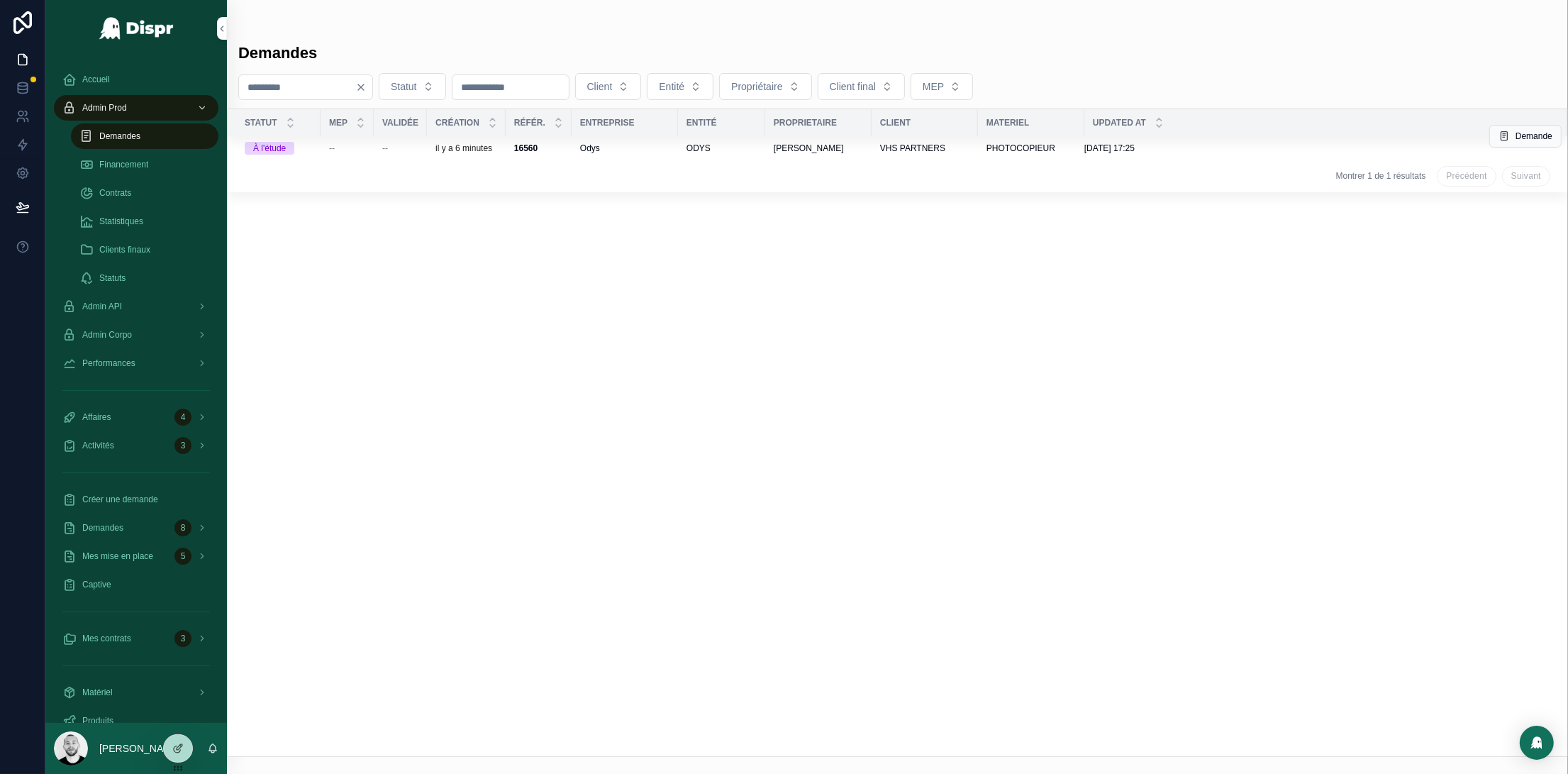
click at [365, 155] on td "--" at bounding box center [347, 148] width 53 height 24
click at [362, 149] on div "--" at bounding box center [348, 149] width 36 height 12
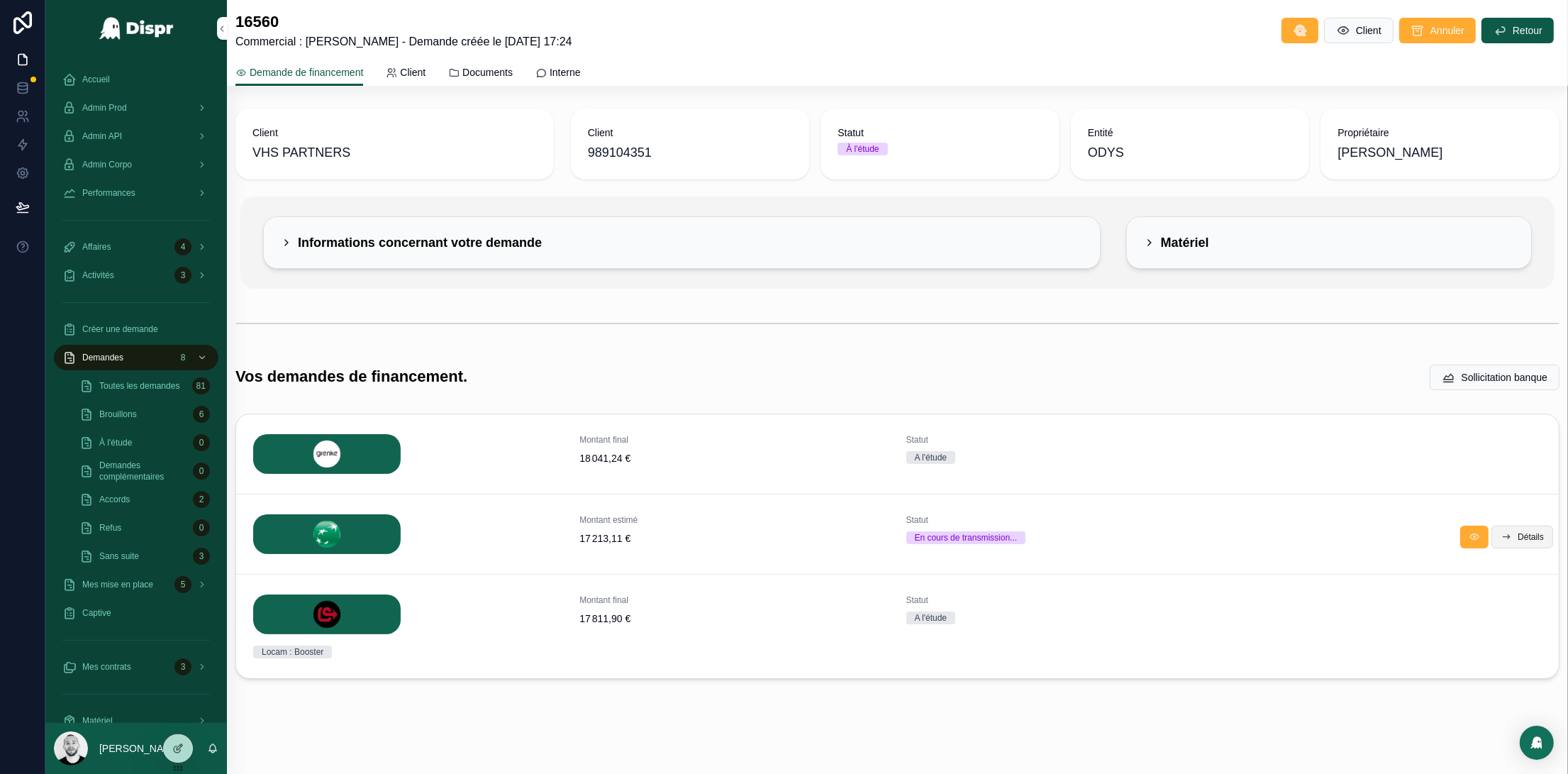
click at [1497, 537] on button "Détails" at bounding box center [1522, 536] width 62 height 23
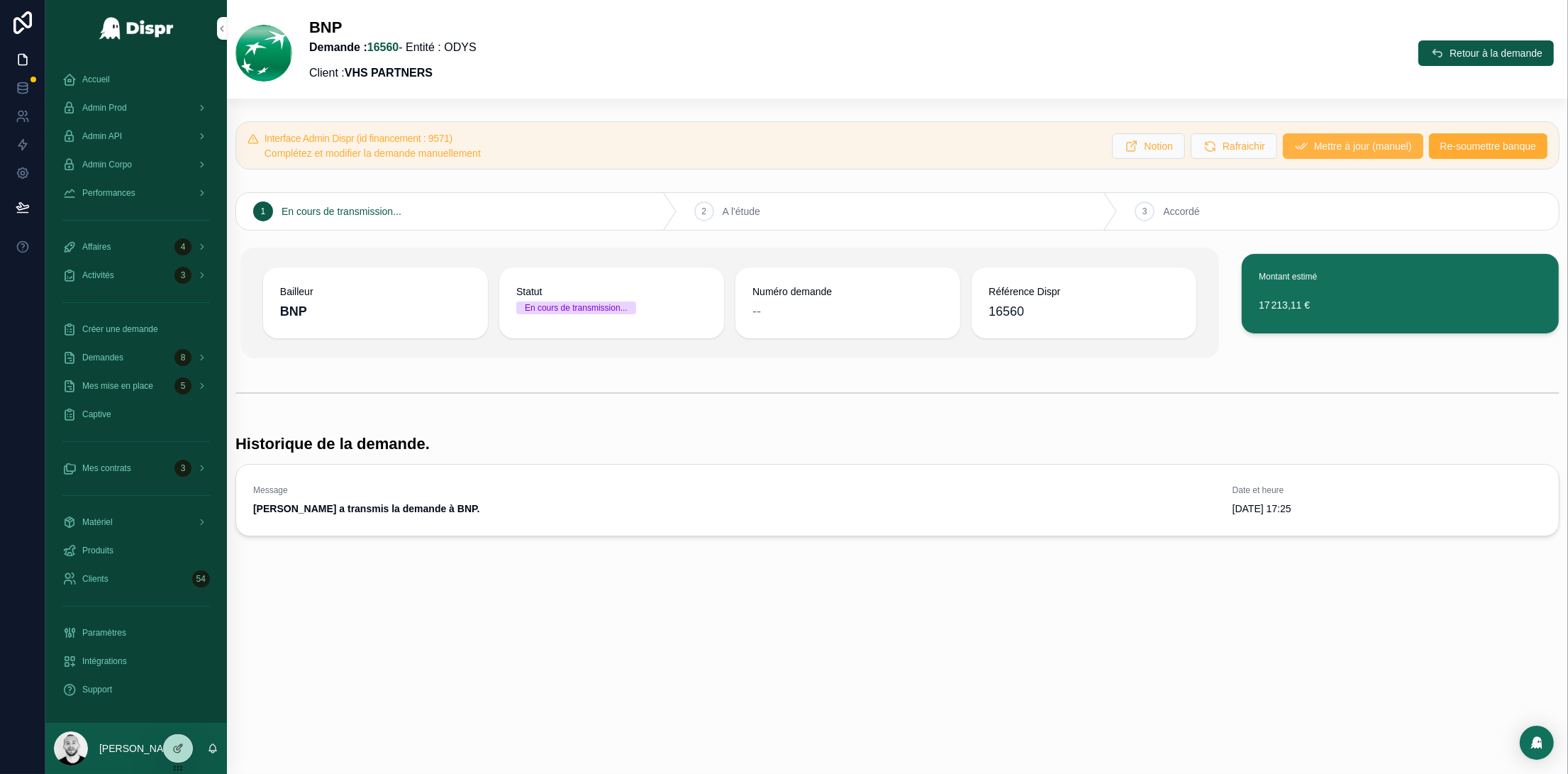
click at [1325, 148] on span "Mettre à jour (manuel)" at bounding box center [1363, 146] width 98 height 14
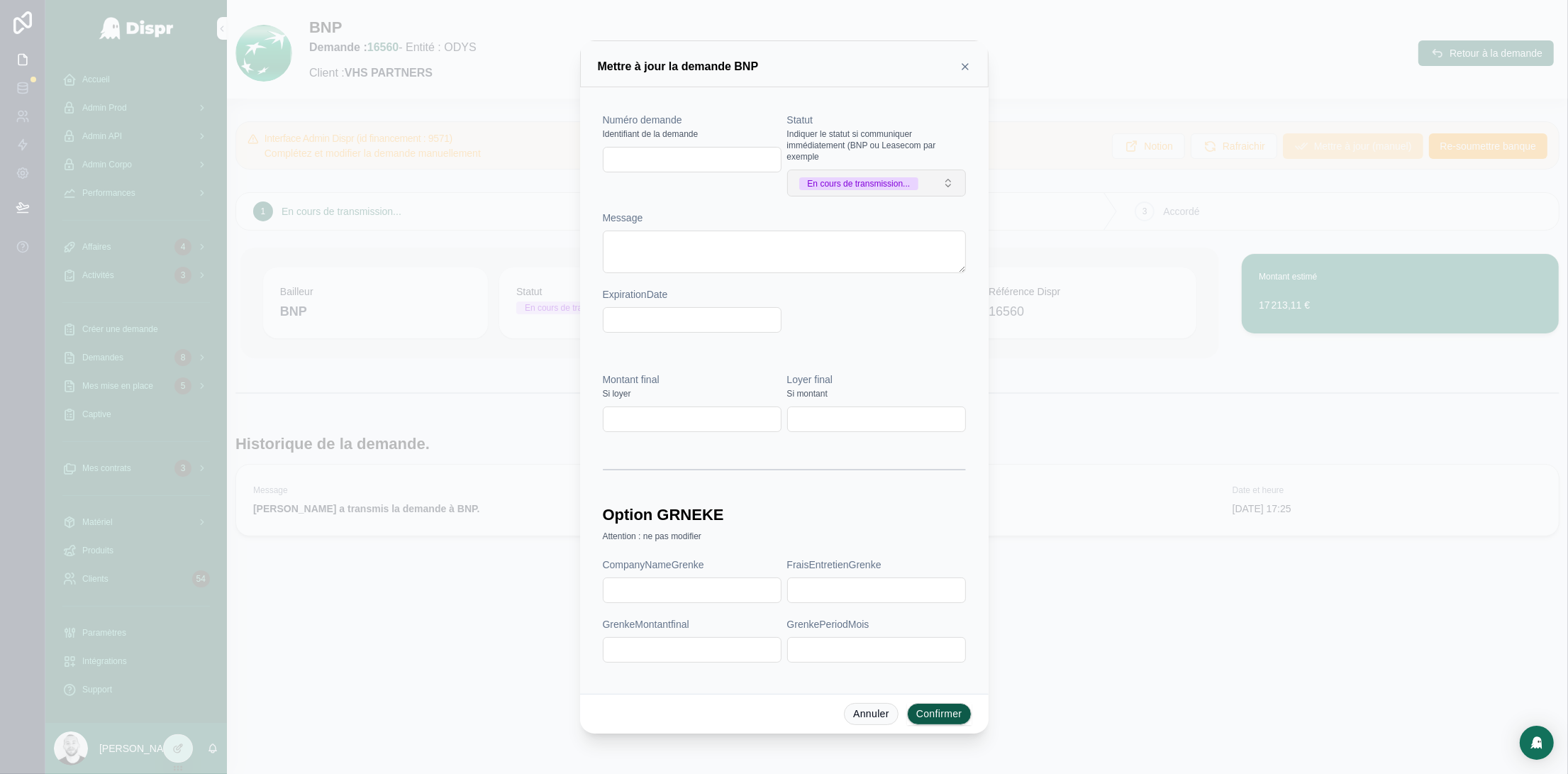
click at [867, 171] on button "En cours de transmission..." at bounding box center [876, 183] width 179 height 27
drag, startPoint x: 831, startPoint y: 388, endPoint x: 823, endPoint y: 378, distance: 12.8
click at [830, 388] on div "Erreur" at bounding box center [876, 388] width 197 height 21
click at [653, 246] on textarea at bounding box center [784, 251] width 363 height 42
paste textarea "**********"
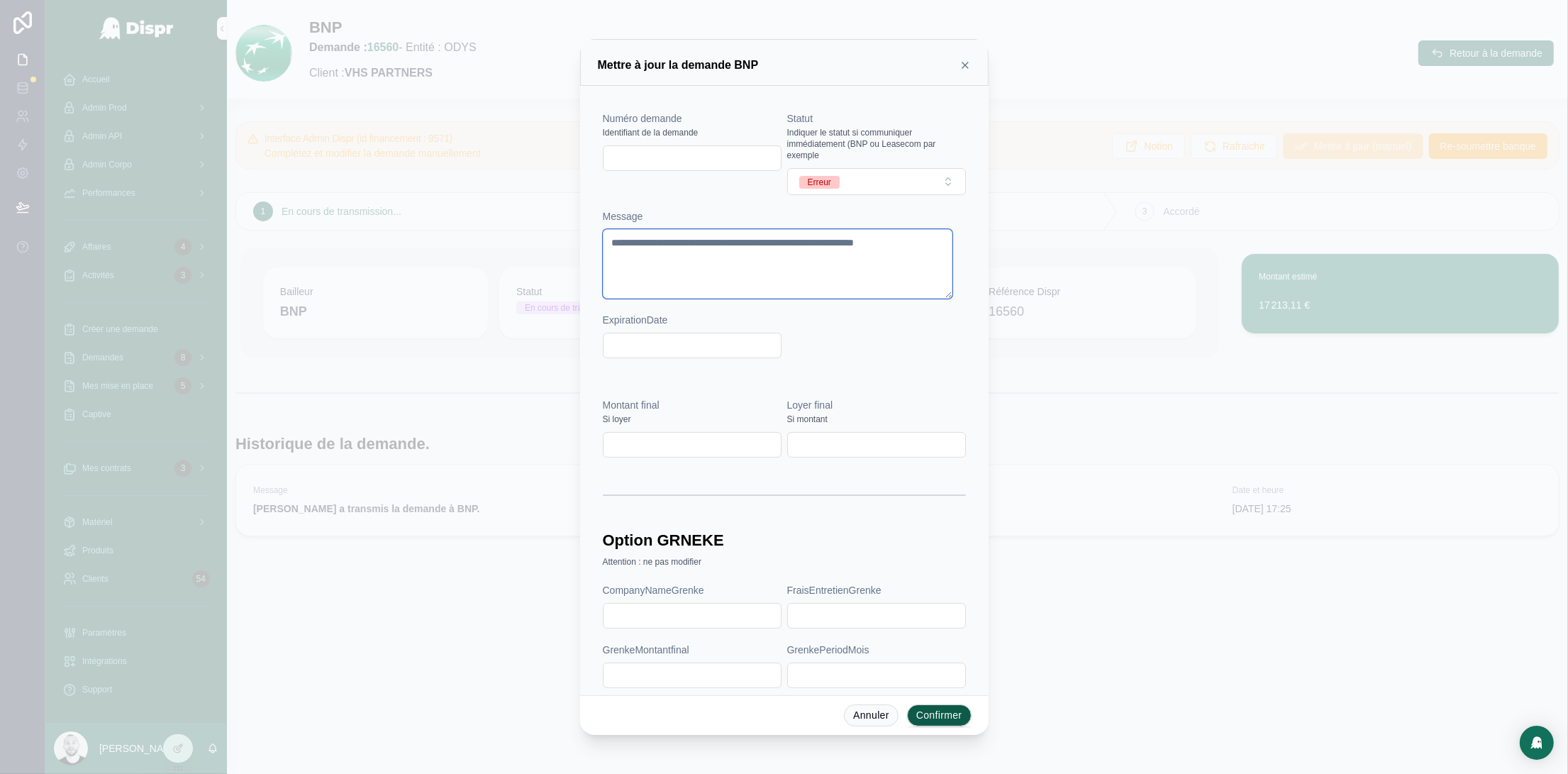
drag, startPoint x: 609, startPoint y: 247, endPoint x: 640, endPoint y: 245, distance: 31.1
click at [611, 247] on textarea "**********" at bounding box center [777, 263] width 350 height 69
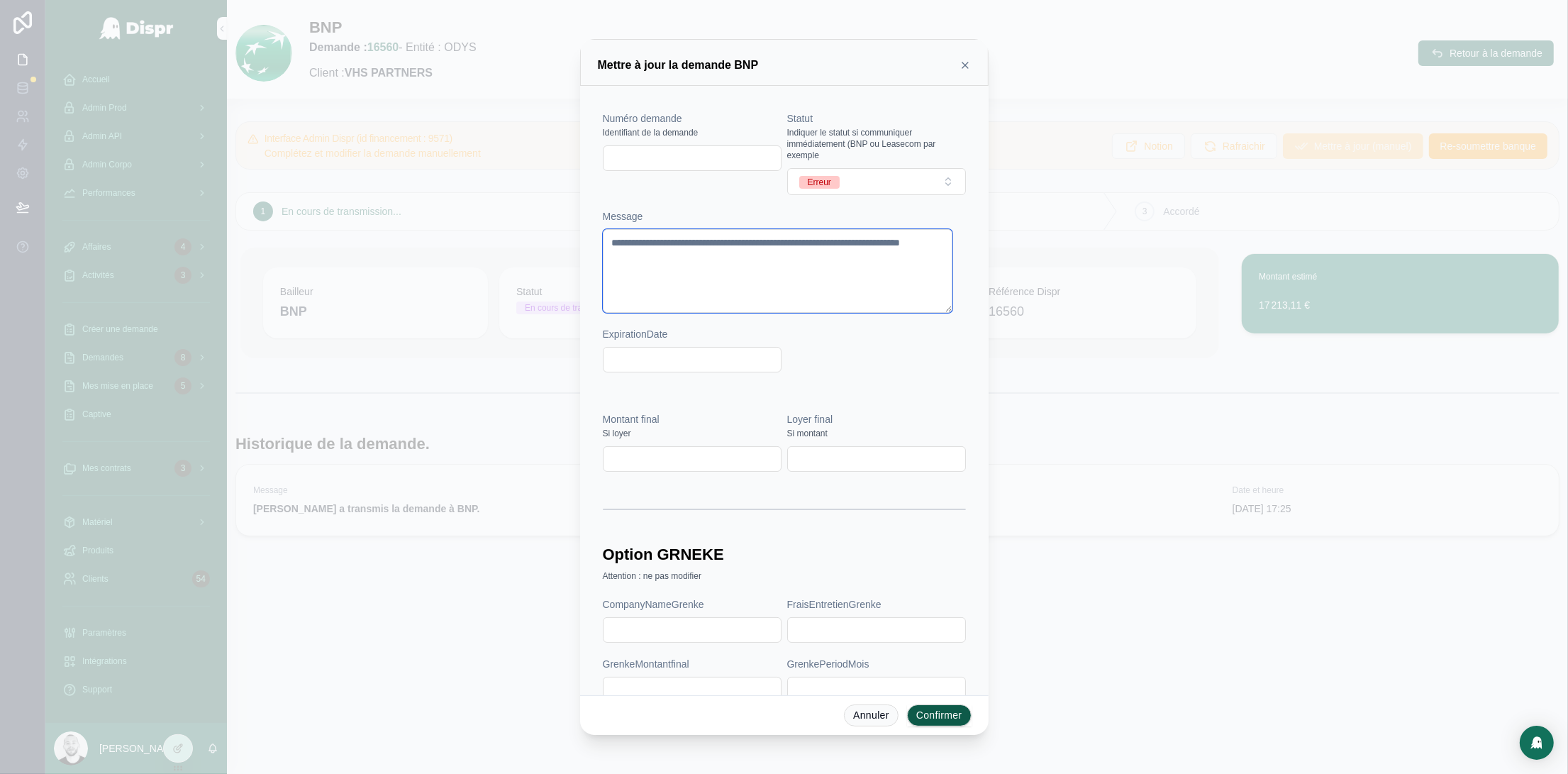
click at [713, 269] on textarea "**********" at bounding box center [777, 270] width 350 height 84
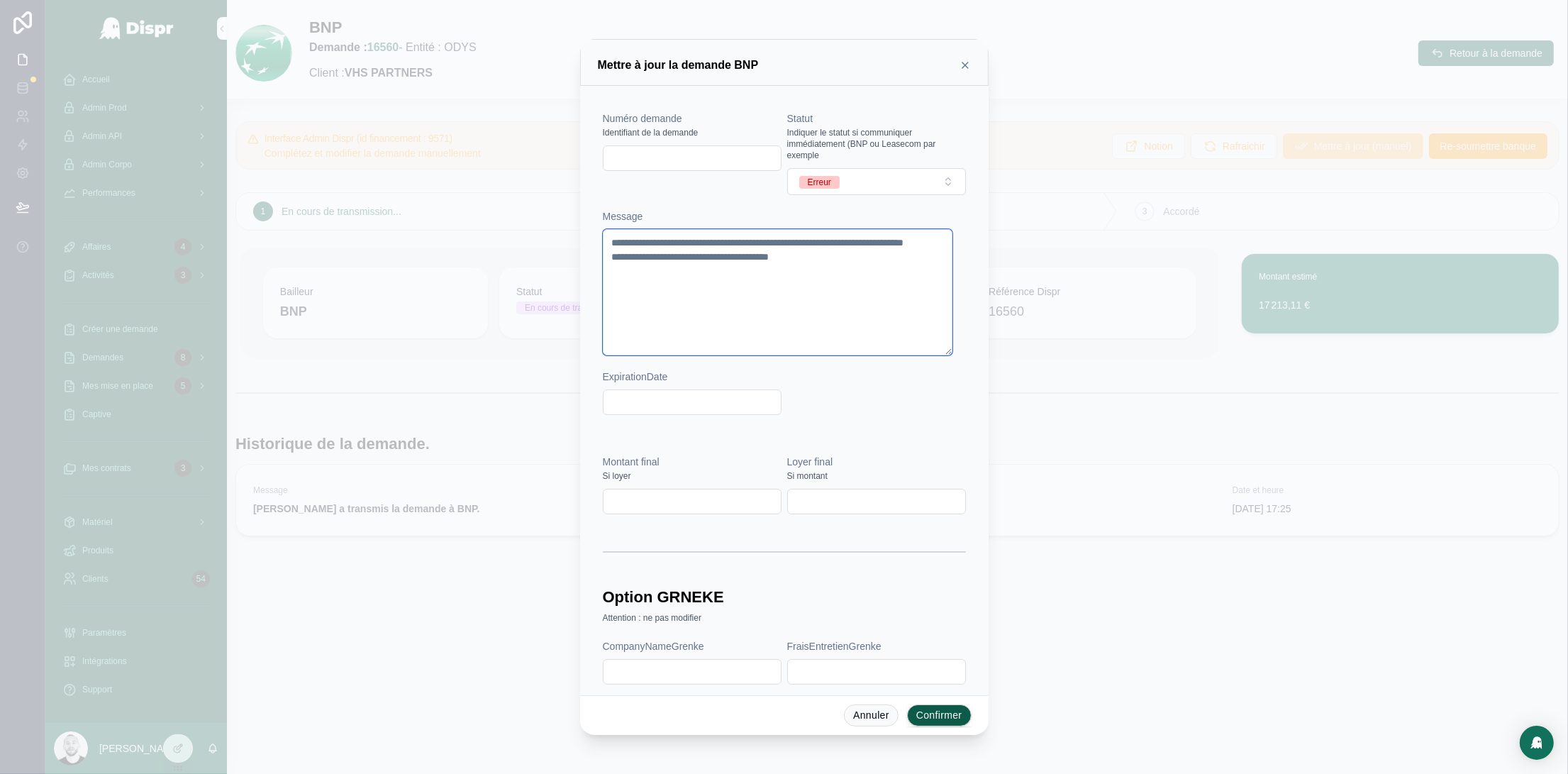
type textarea "**********"
drag, startPoint x: 922, startPoint y: 715, endPoint x: 947, endPoint y: 327, distance: 388.8
click at [922, 715] on button "Confirmer" at bounding box center [939, 715] width 65 height 23
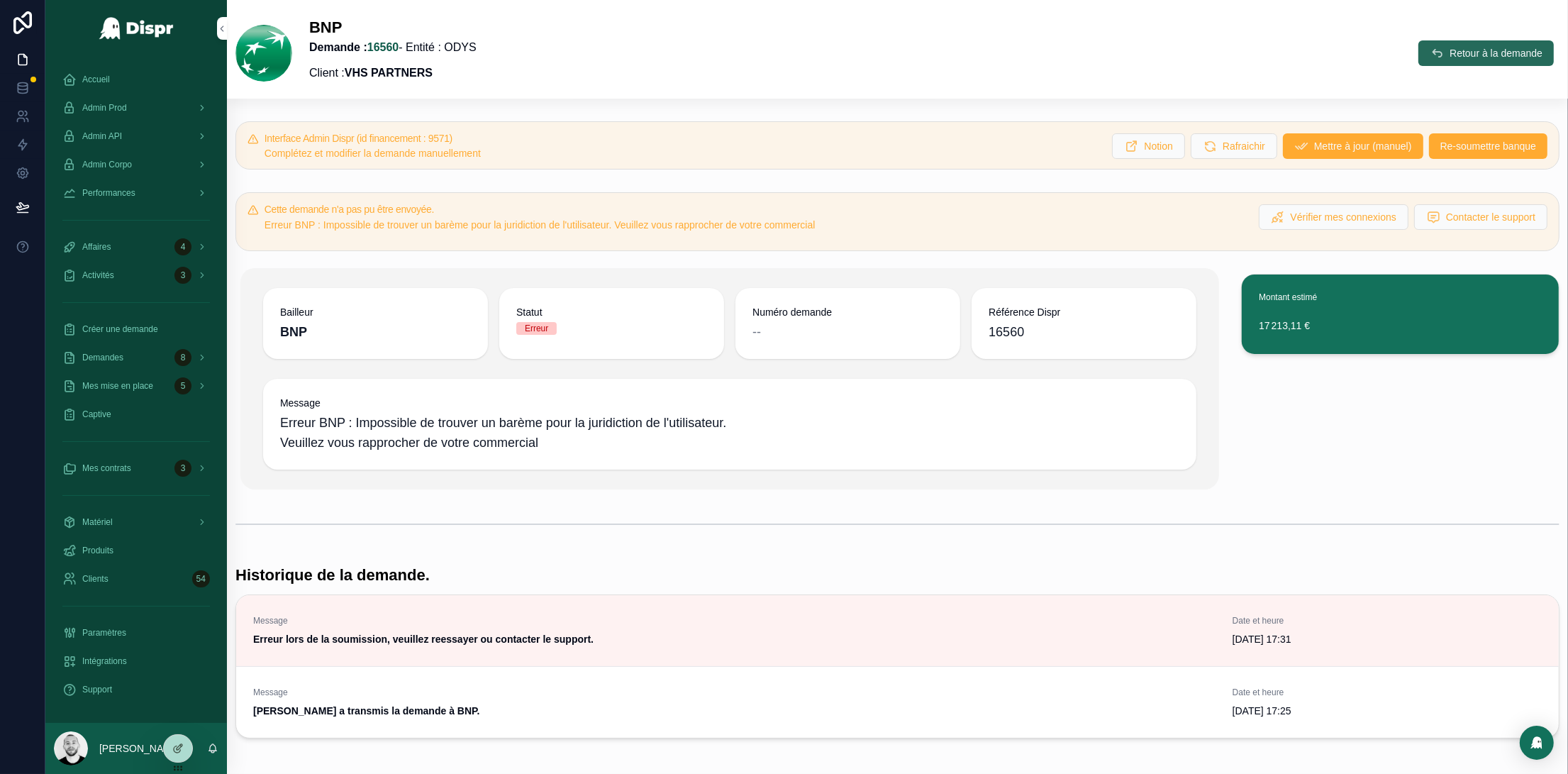
click at [1461, 47] on span "Retour à la demande" at bounding box center [1495, 52] width 93 height 14
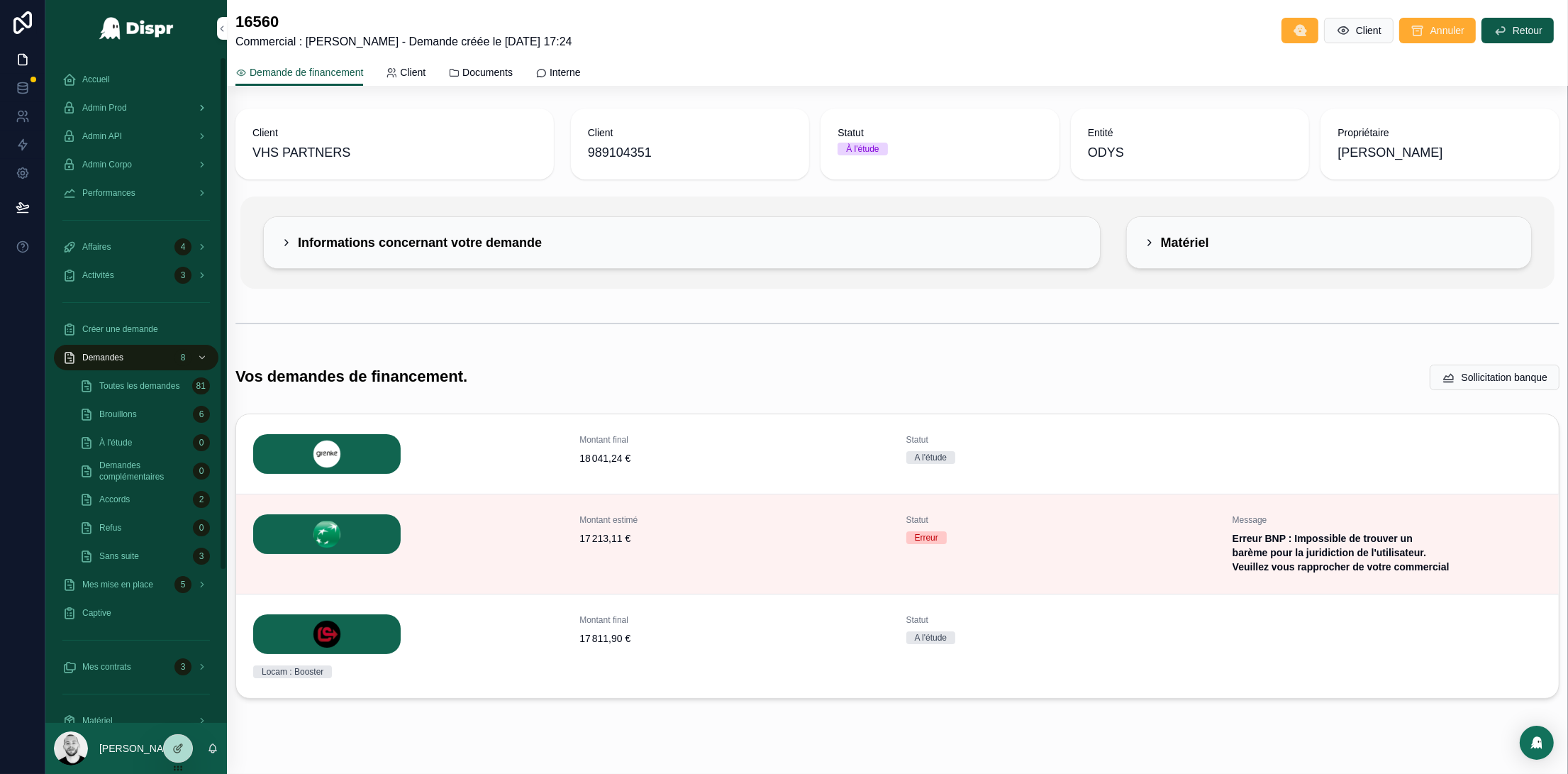
click at [118, 103] on span "Admin Prod" at bounding box center [104, 108] width 44 height 12
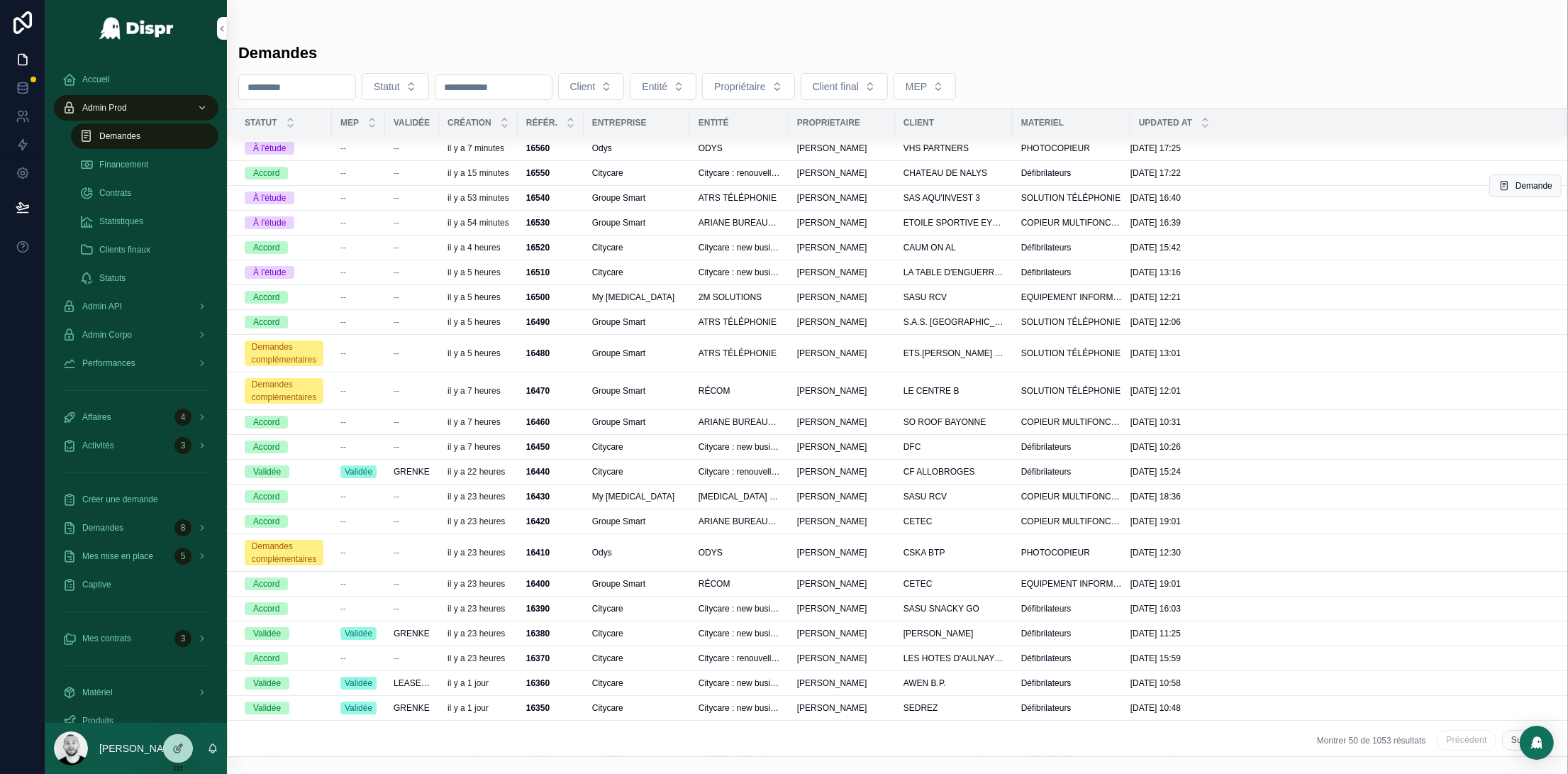
click at [344, 203] on span "--" at bounding box center [343, 198] width 6 height 12
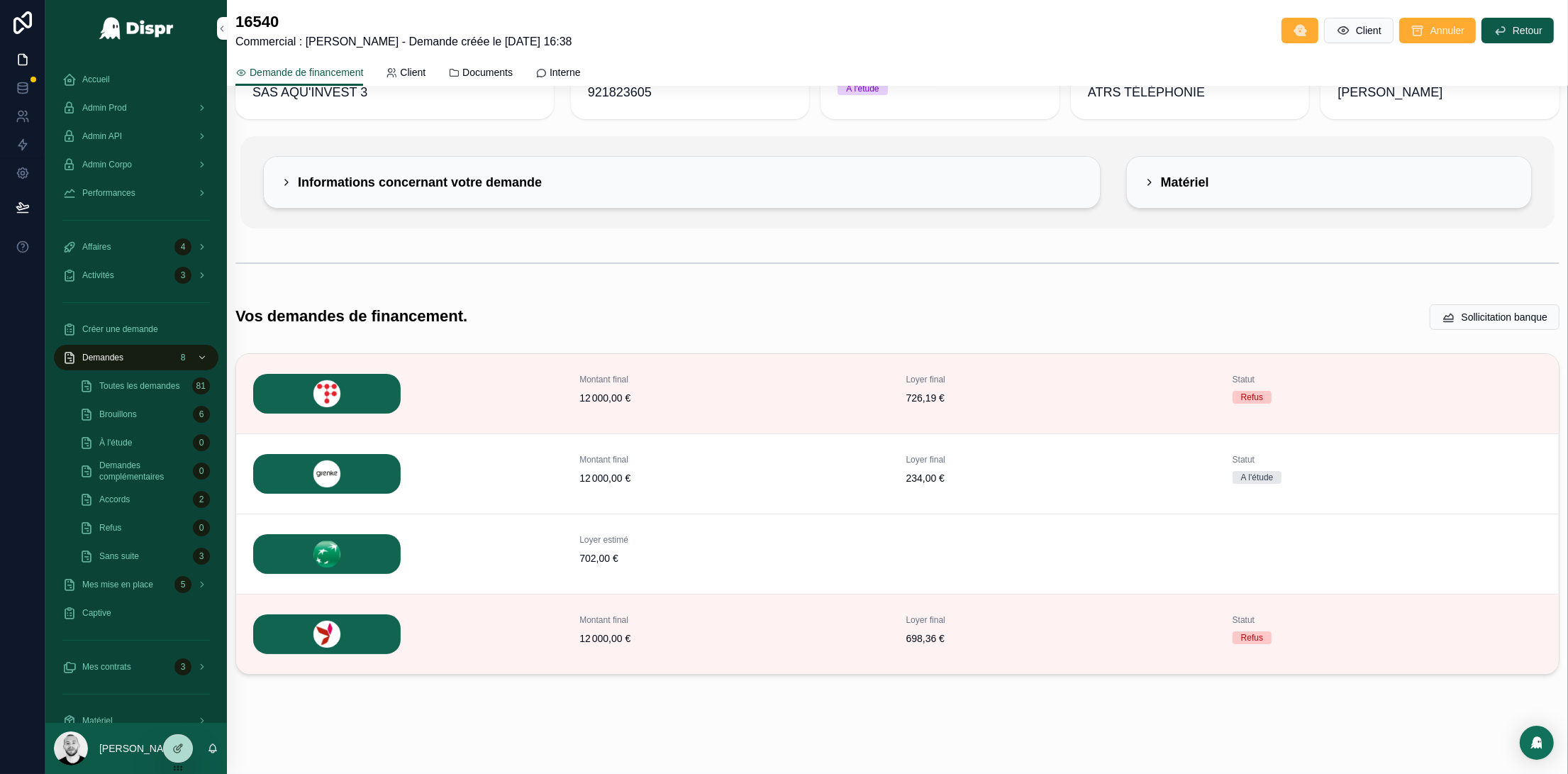
scroll to position [63, 0]
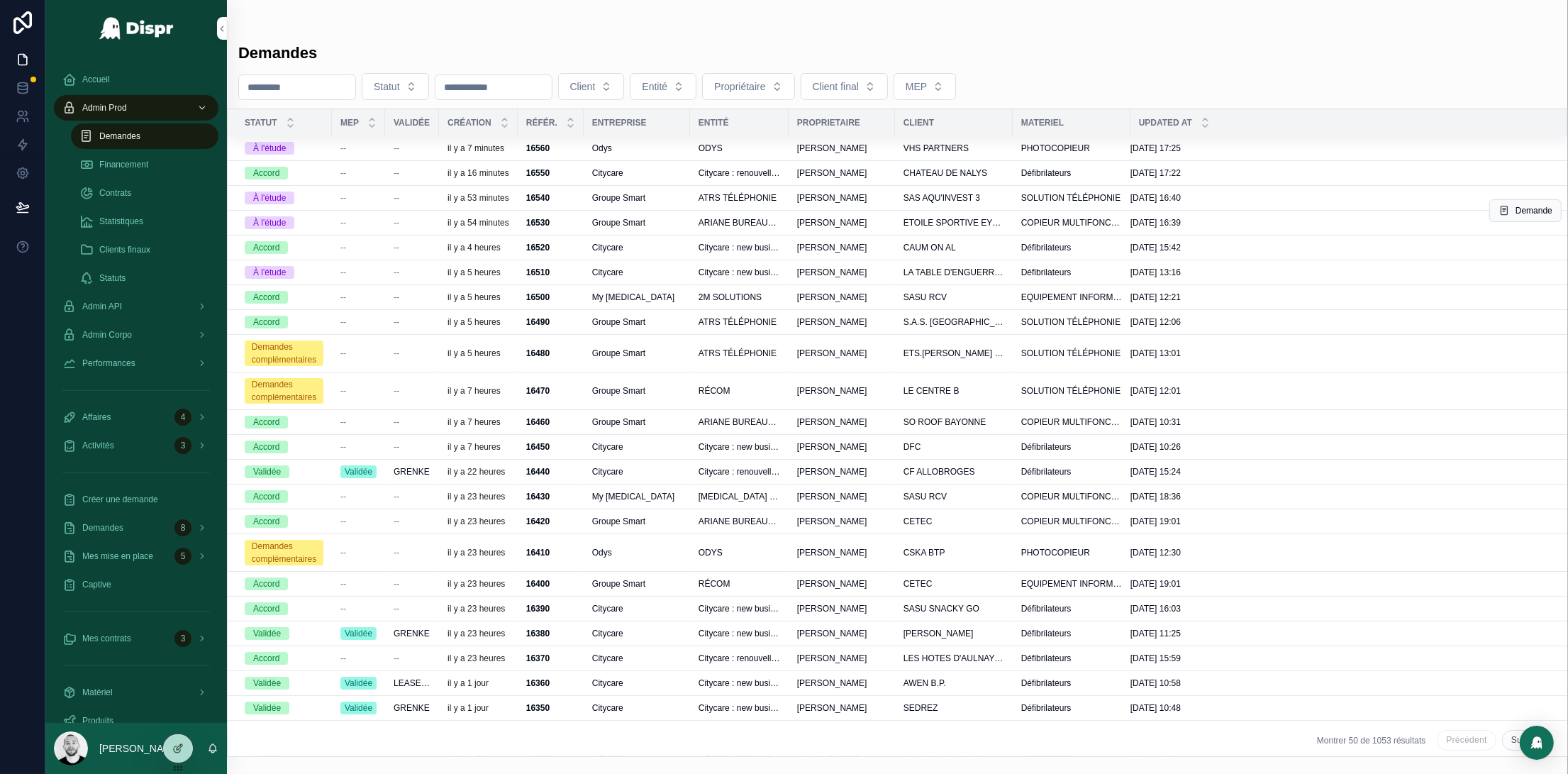
click at [345, 228] on span "--" at bounding box center [343, 223] width 6 height 12
click at [344, 228] on span "--" at bounding box center [343, 223] width 6 height 12
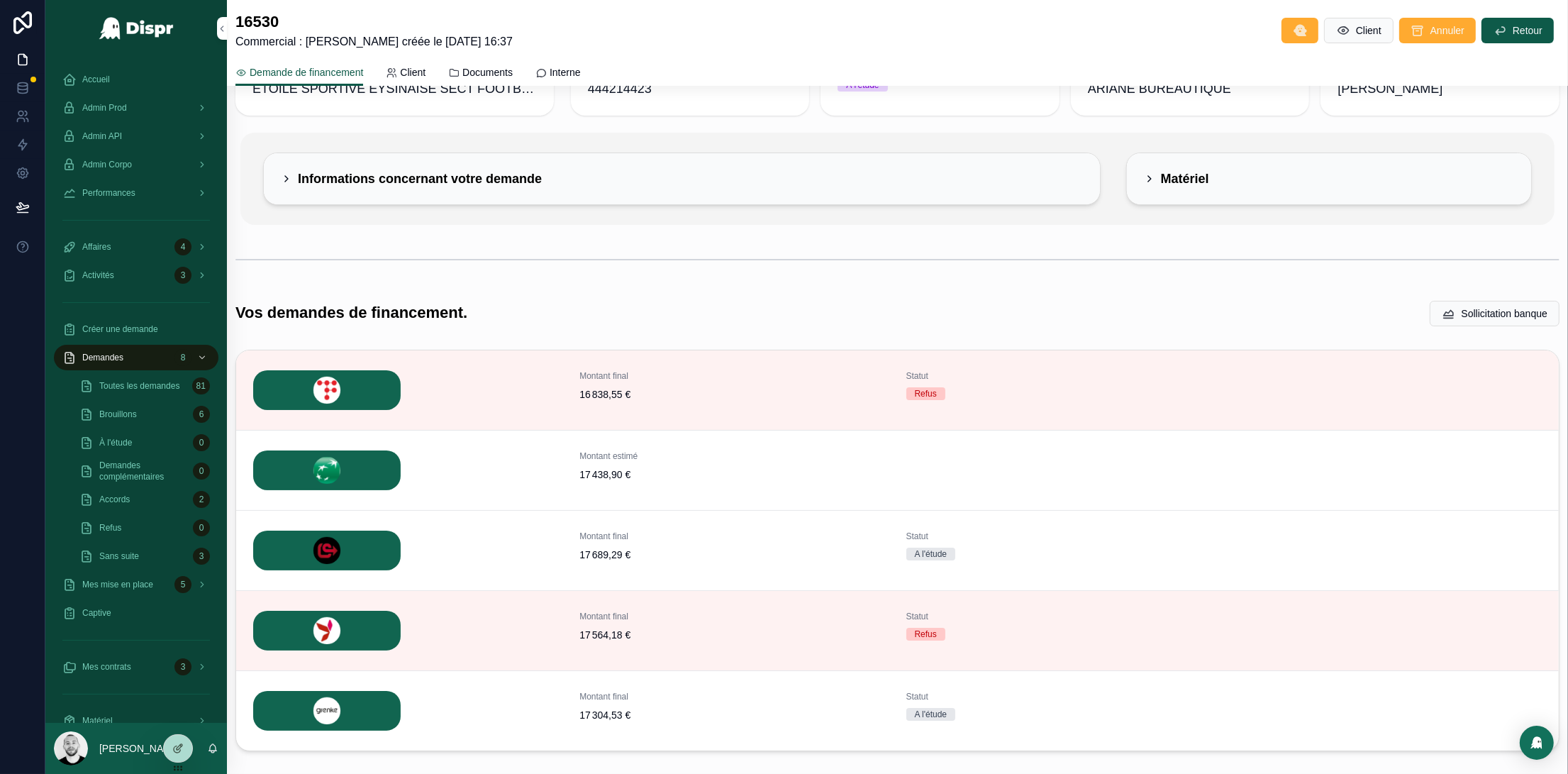
scroll to position [144, 0]
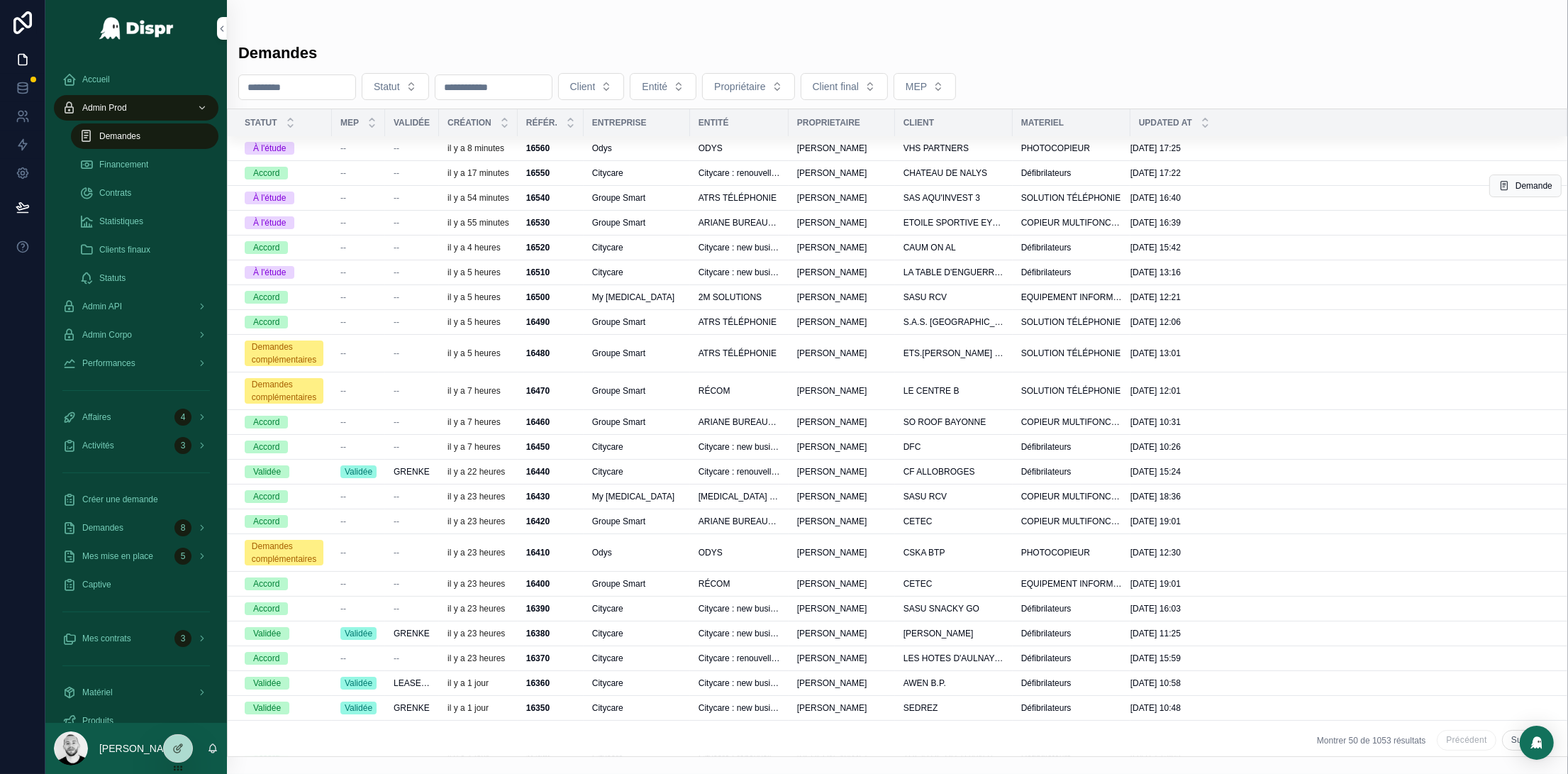
click at [353, 203] on div "--" at bounding box center [358, 198] width 36 height 12
